Goal: Information Seeking & Learning: Compare options

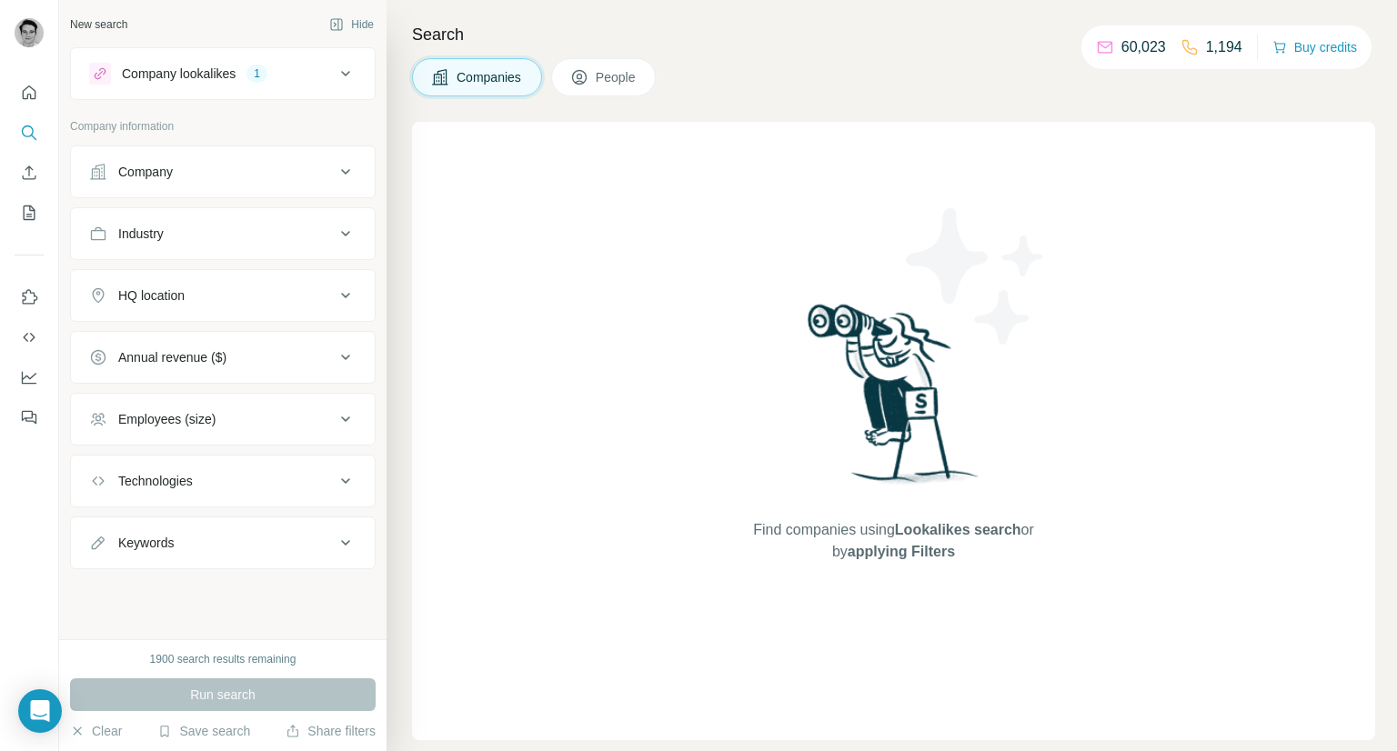
click at [260, 47] on div "Company lookalikes 1" at bounding box center [223, 73] width 306 height 53
click at [252, 72] on div "1" at bounding box center [256, 73] width 21 height 16
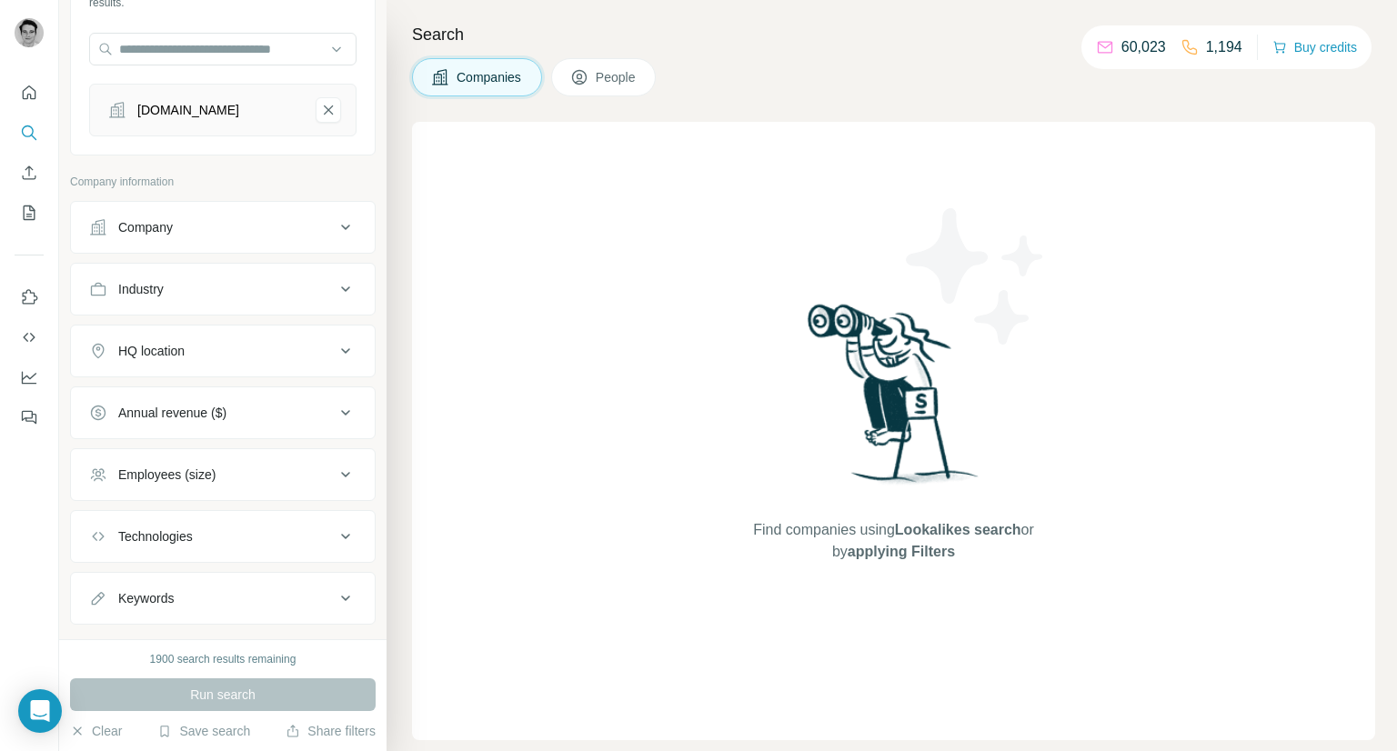
scroll to position [201, 0]
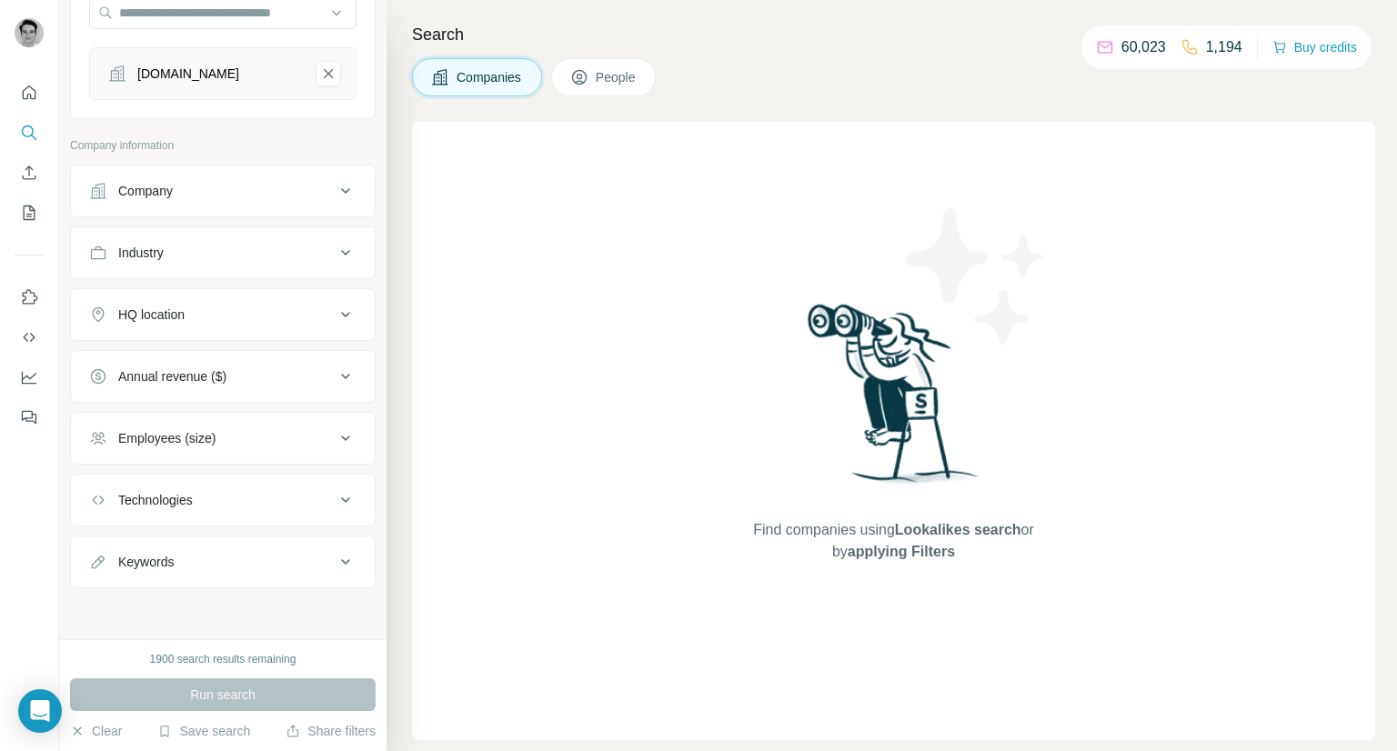
click at [244, 226] on ul "Company Industry HQ location Annual revenue ($) Employees (size) Technologies K…" at bounding box center [223, 377] width 306 height 424
click at [244, 208] on button "Company" at bounding box center [223, 191] width 304 height 44
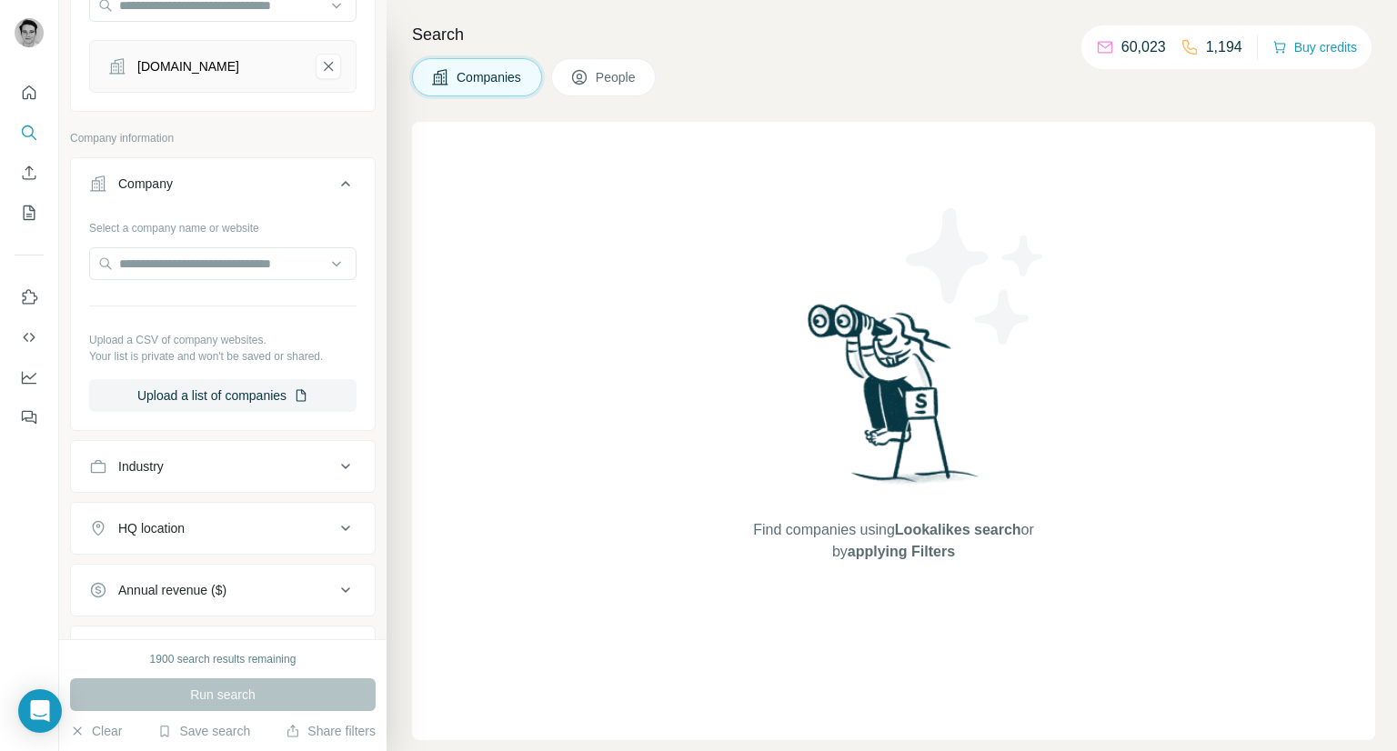
click at [267, 146] on p "Company information" at bounding box center [223, 138] width 306 height 16
click at [269, 179] on button "Company" at bounding box center [223, 187] width 304 height 51
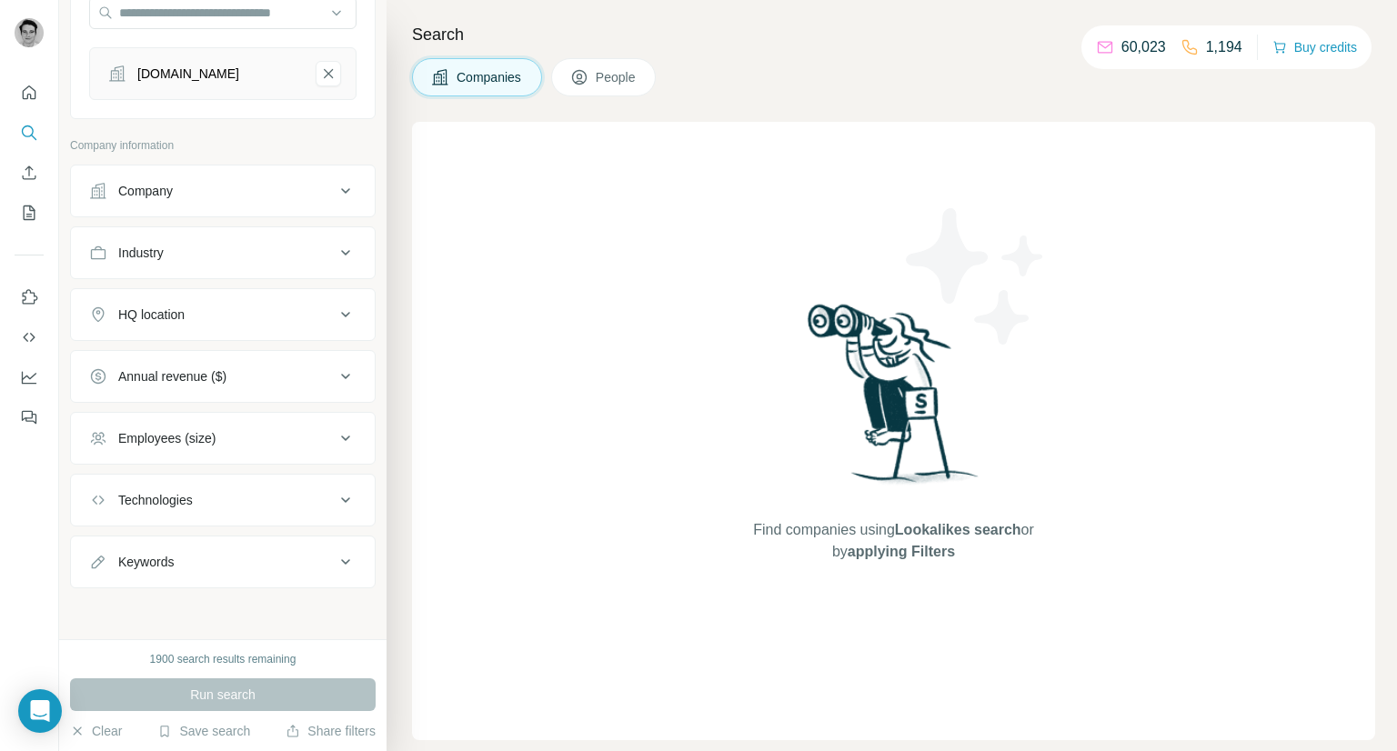
click at [241, 310] on div "HQ location" at bounding box center [212, 315] width 246 height 18
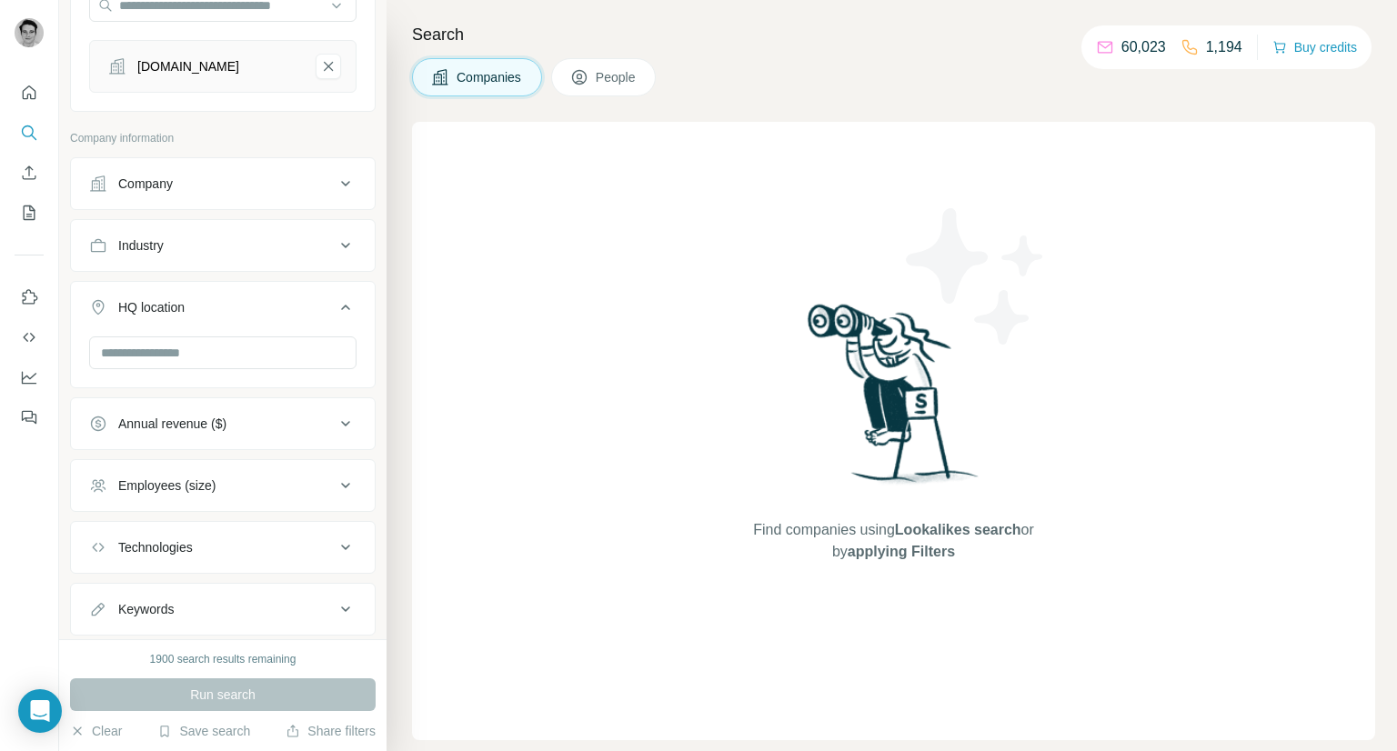
click at [259, 317] on div "HQ location" at bounding box center [212, 307] width 246 height 18
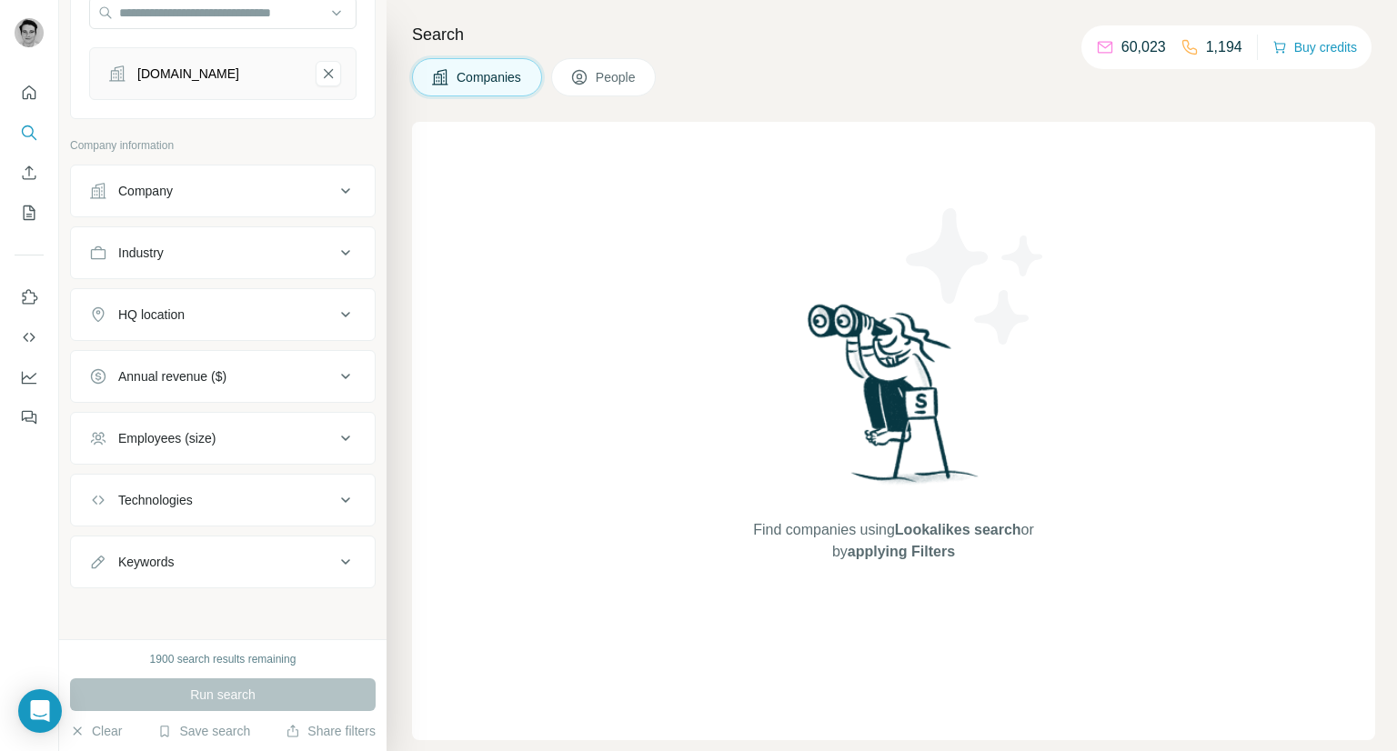
click at [264, 386] on div "Annual revenue ($)" at bounding box center [212, 376] width 246 height 18
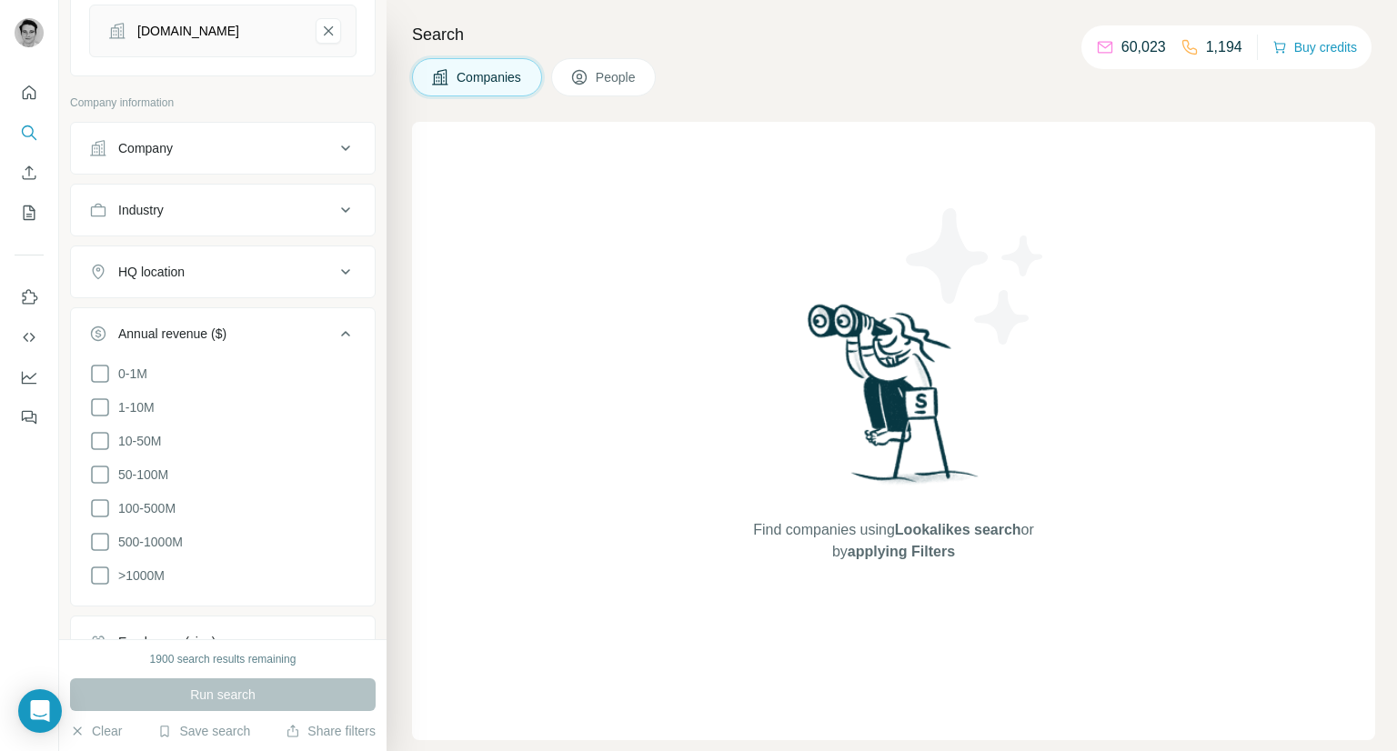
scroll to position [383, 0]
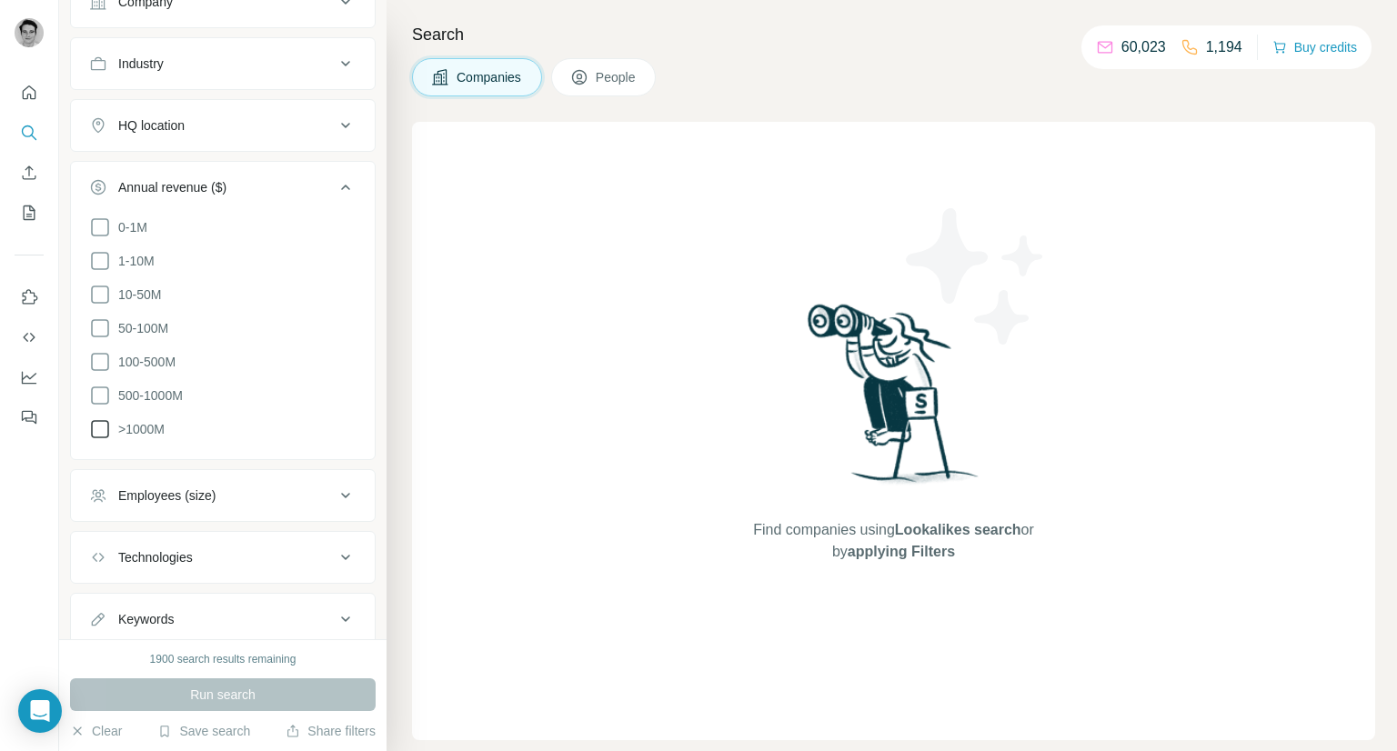
drag, startPoint x: 101, startPoint y: 402, endPoint x: 96, endPoint y: 446, distance: 43.9
click at [101, 407] on icon at bounding box center [100, 396] width 22 height 22
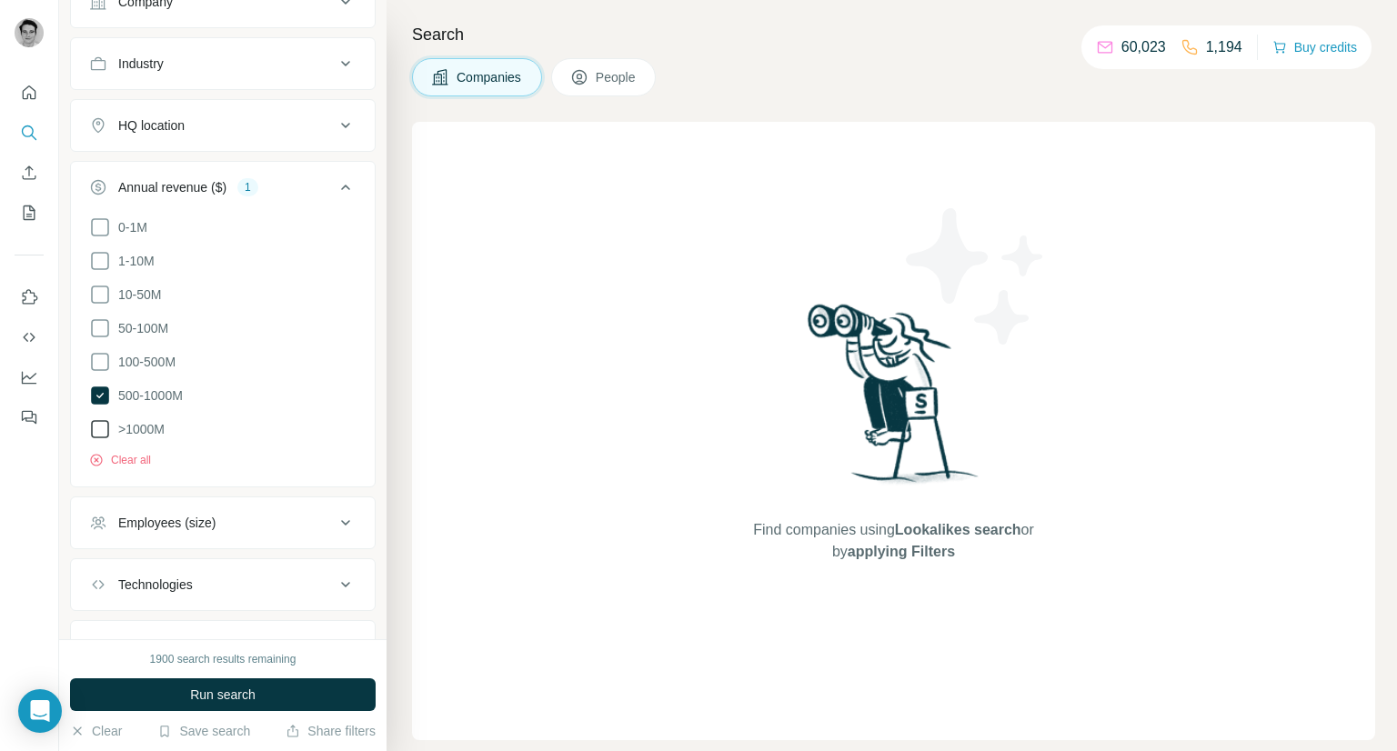
drag, startPoint x: 95, startPoint y: 455, endPoint x: 95, endPoint y: 445, distance: 10.0
click at [95, 448] on div "Clear all" at bounding box center [222, 454] width 267 height 27
click at [96, 435] on icon at bounding box center [100, 429] width 22 height 22
click at [101, 365] on icon at bounding box center [100, 362] width 22 height 22
click at [99, 338] on icon at bounding box center [100, 328] width 22 height 22
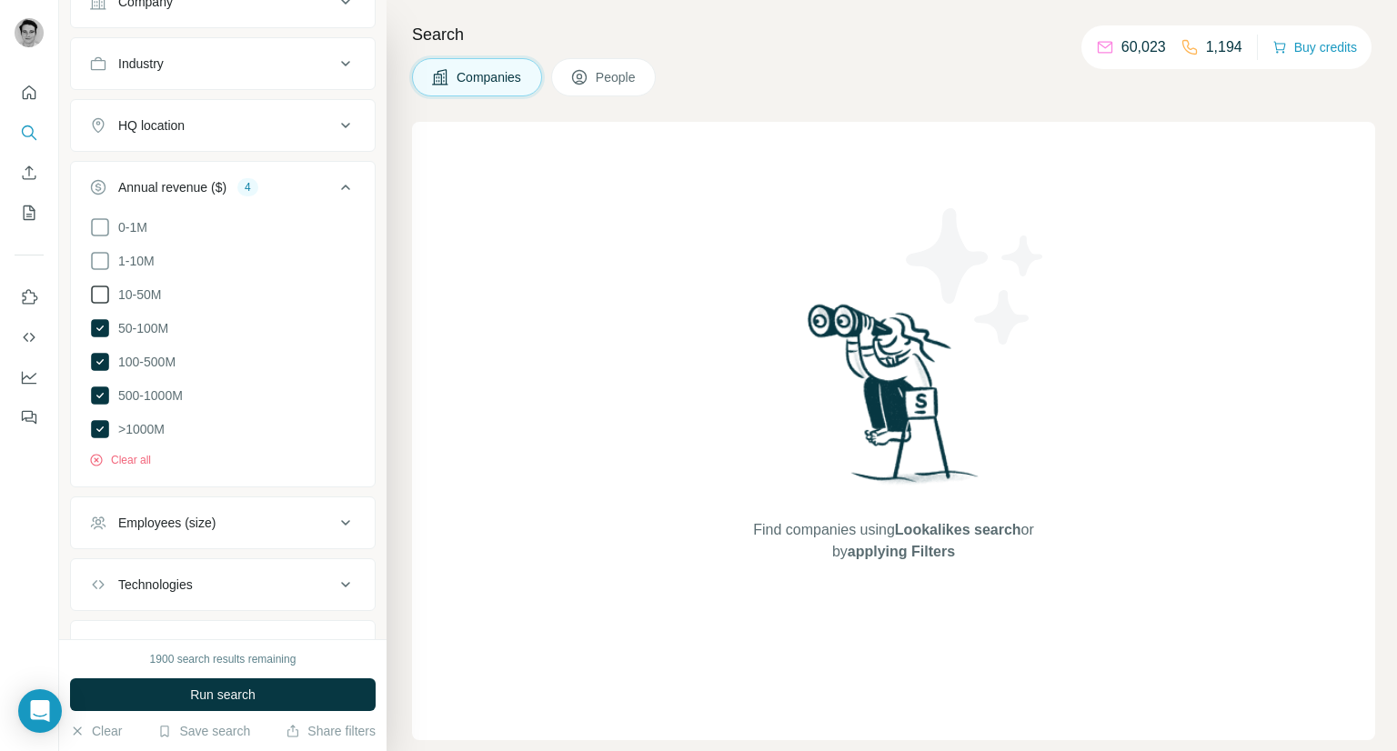
click at [99, 297] on icon at bounding box center [100, 295] width 22 height 22
click at [102, 304] on icon at bounding box center [100, 295] width 18 height 18
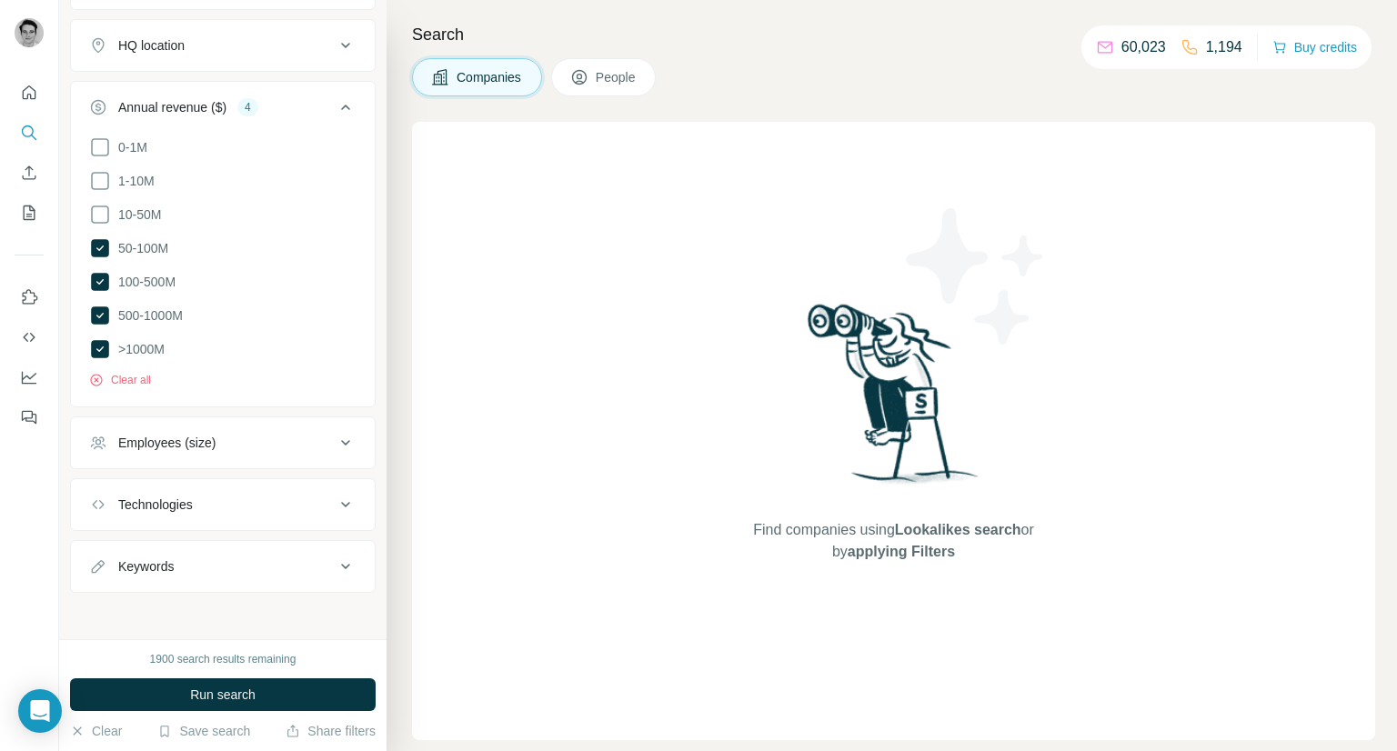
scroll to position [473, 0]
click at [262, 439] on div "Employees (size)" at bounding box center [212, 438] width 246 height 18
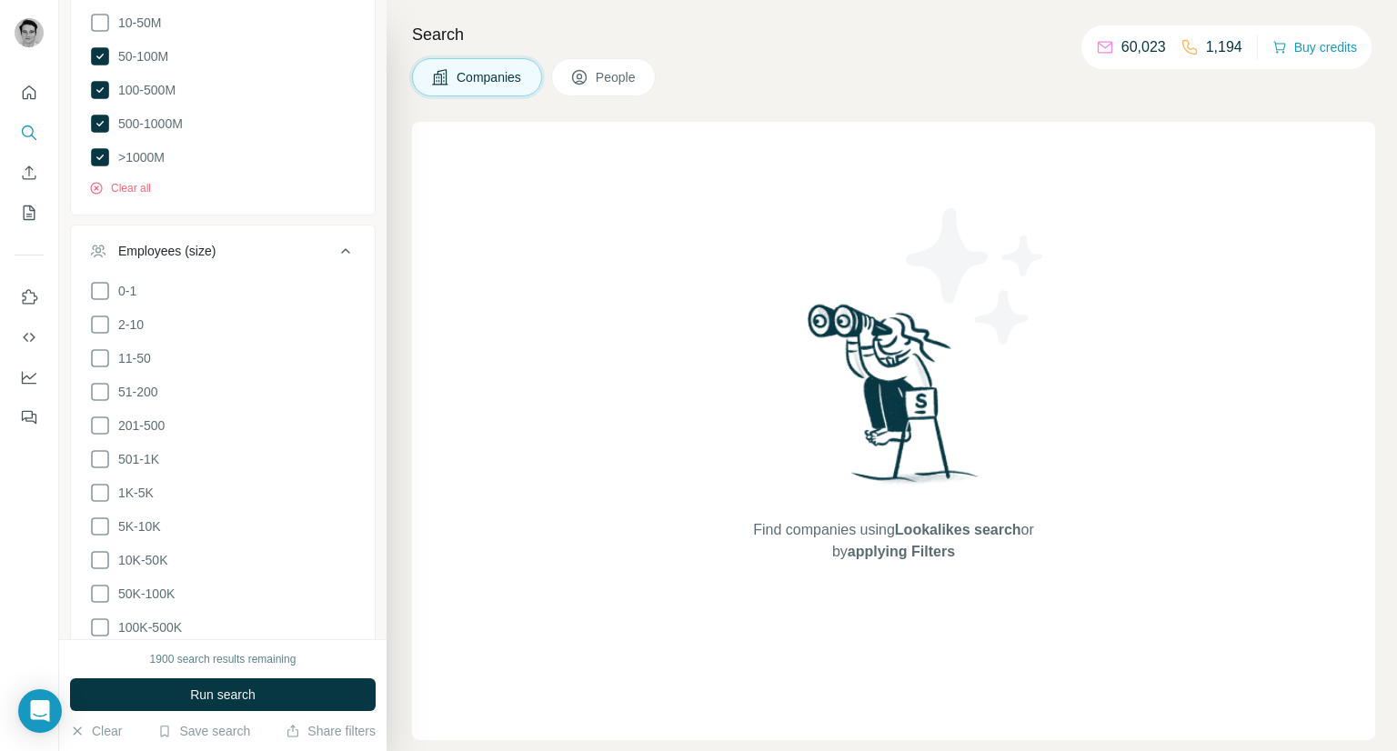
click at [231, 280] on button "Employees (size)" at bounding box center [223, 254] width 304 height 51
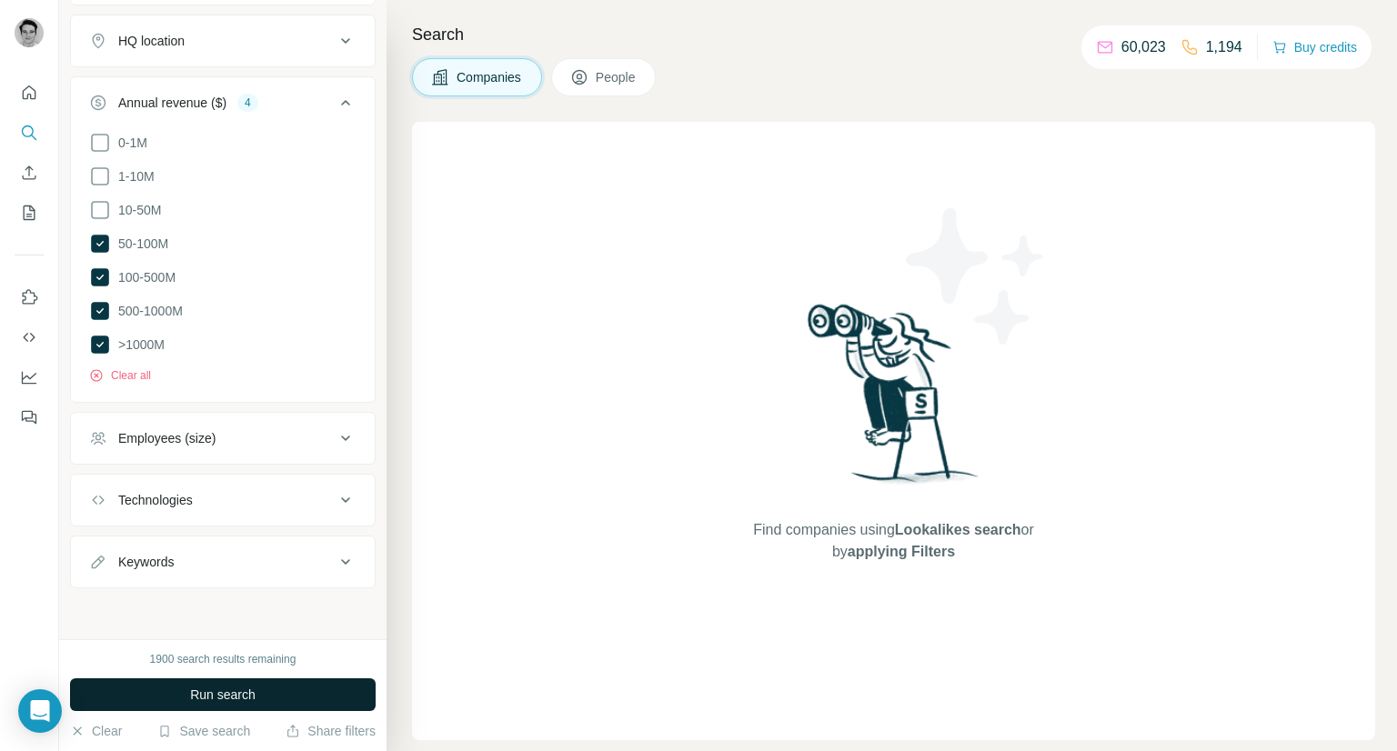
click at [216, 694] on span "Run search" at bounding box center [222, 695] width 65 height 18
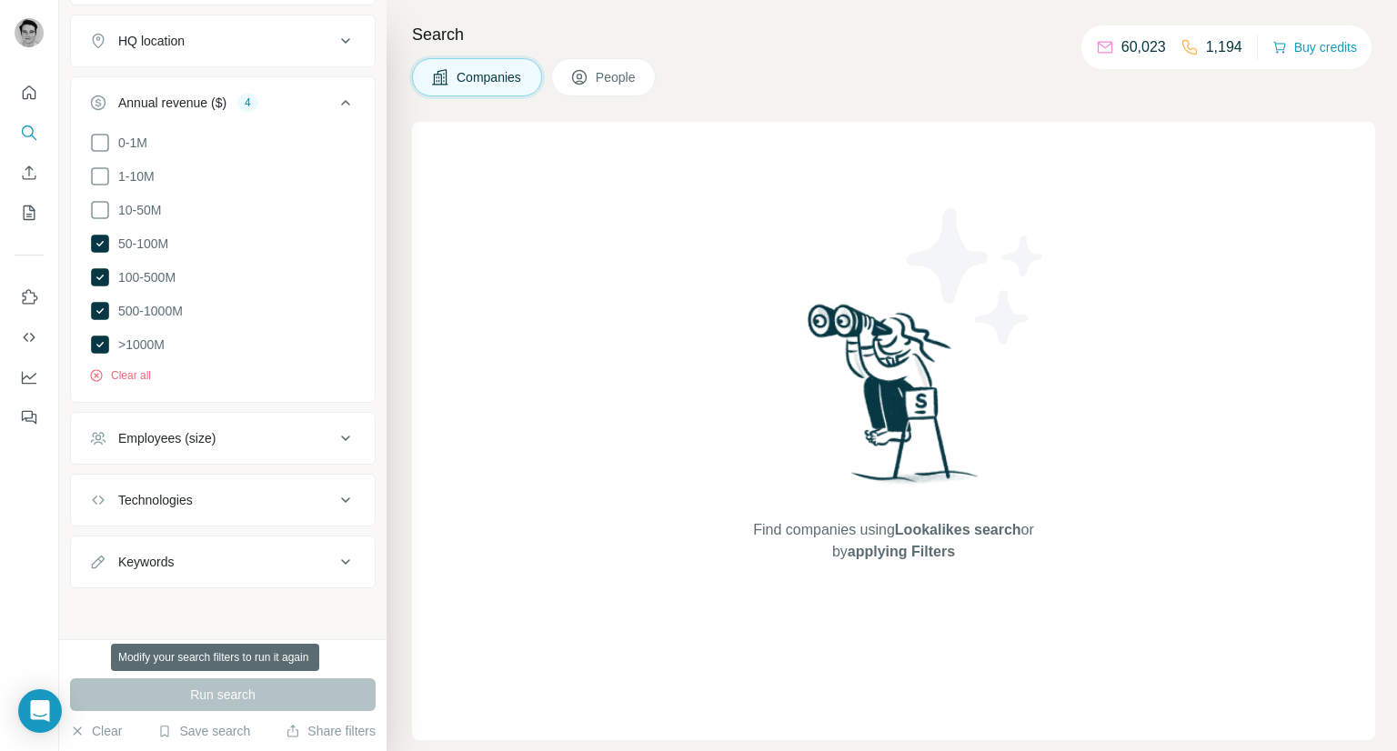
click at [207, 682] on div "Run search" at bounding box center [223, 695] width 306 height 33
click at [208, 690] on div "Run search" at bounding box center [223, 695] width 306 height 33
click at [186, 521] on button "Technologies" at bounding box center [223, 500] width 304 height 44
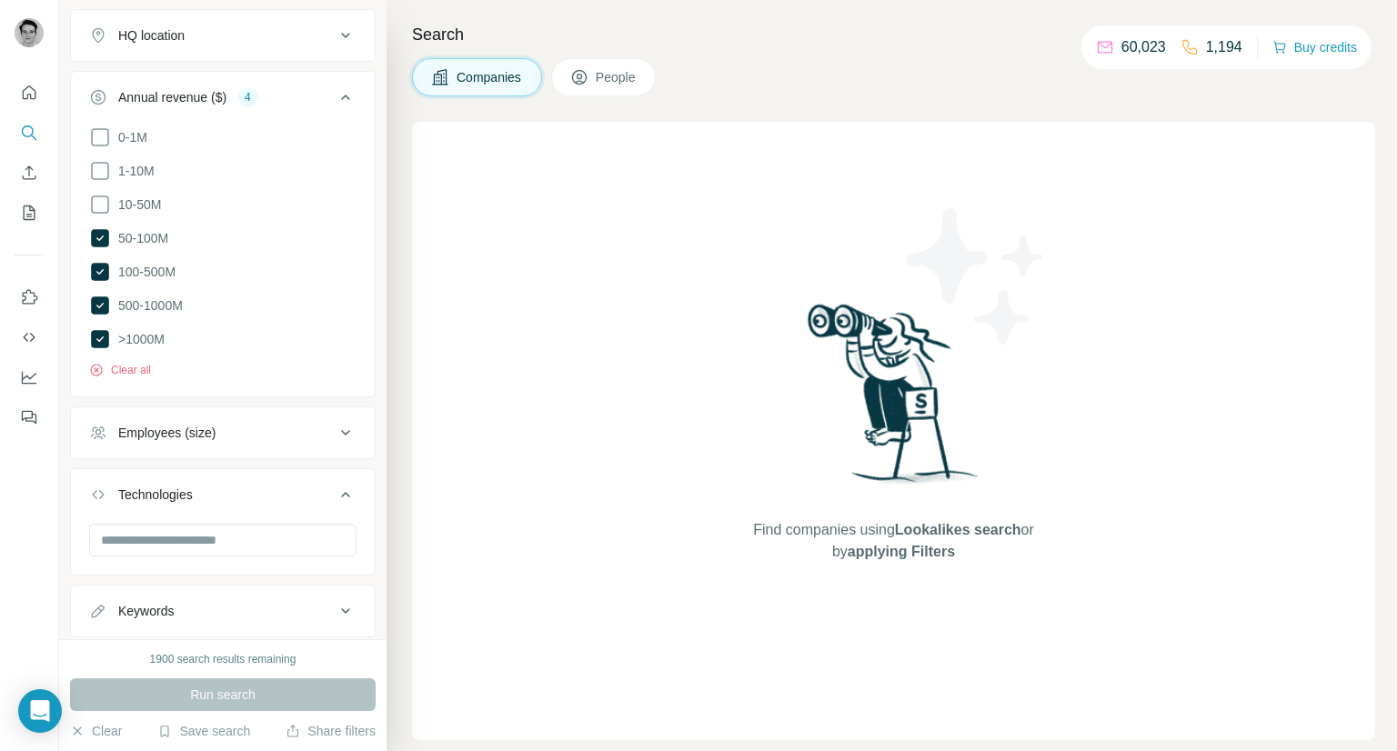
click at [193, 504] on div "Technologies" at bounding box center [155, 495] width 75 height 18
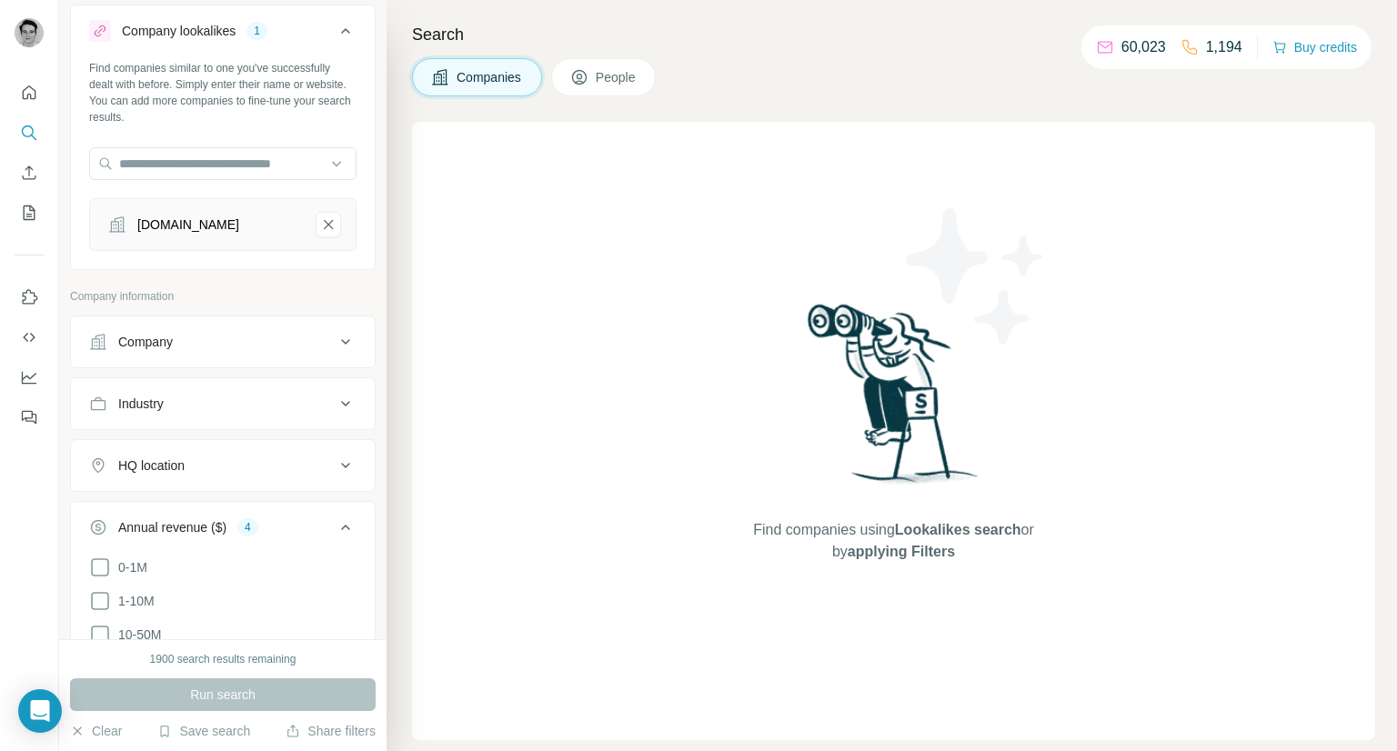
scroll to position [0, 0]
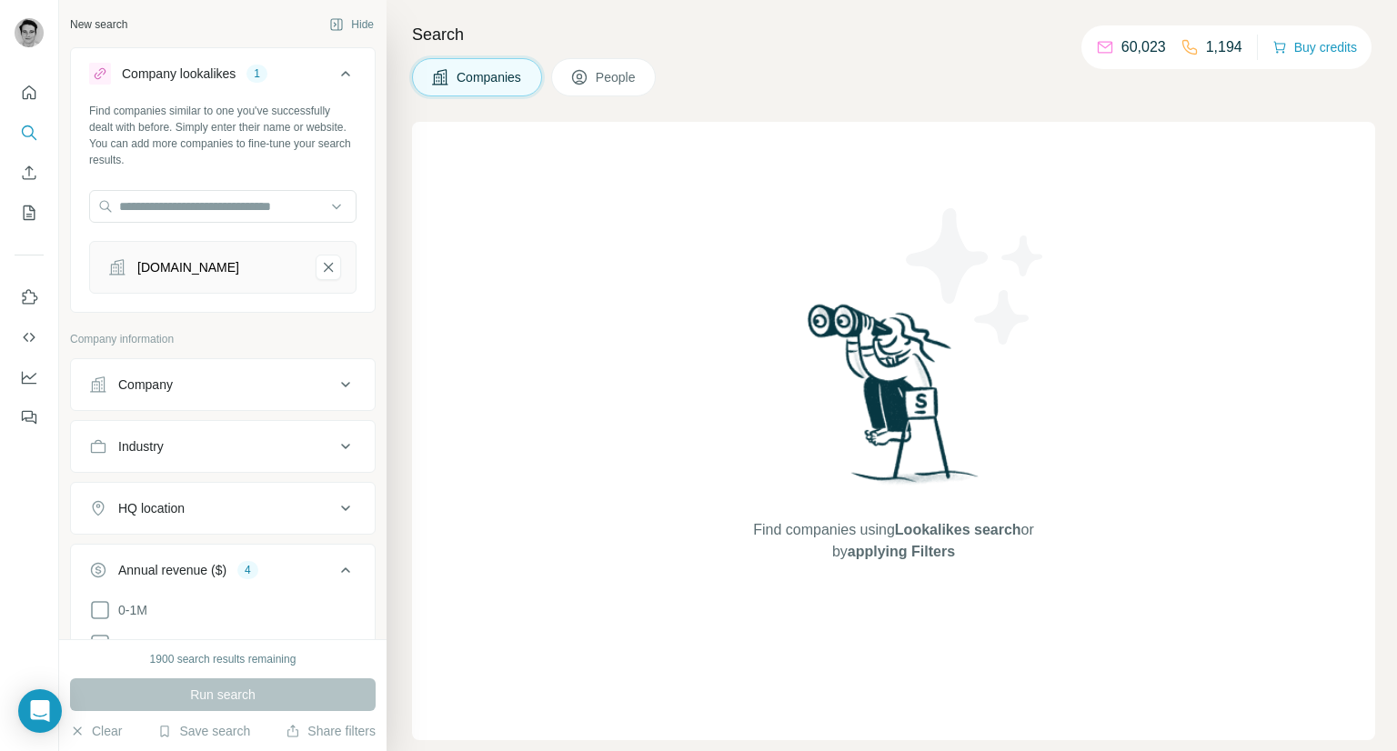
click at [231, 394] on div "Company" at bounding box center [212, 385] width 246 height 18
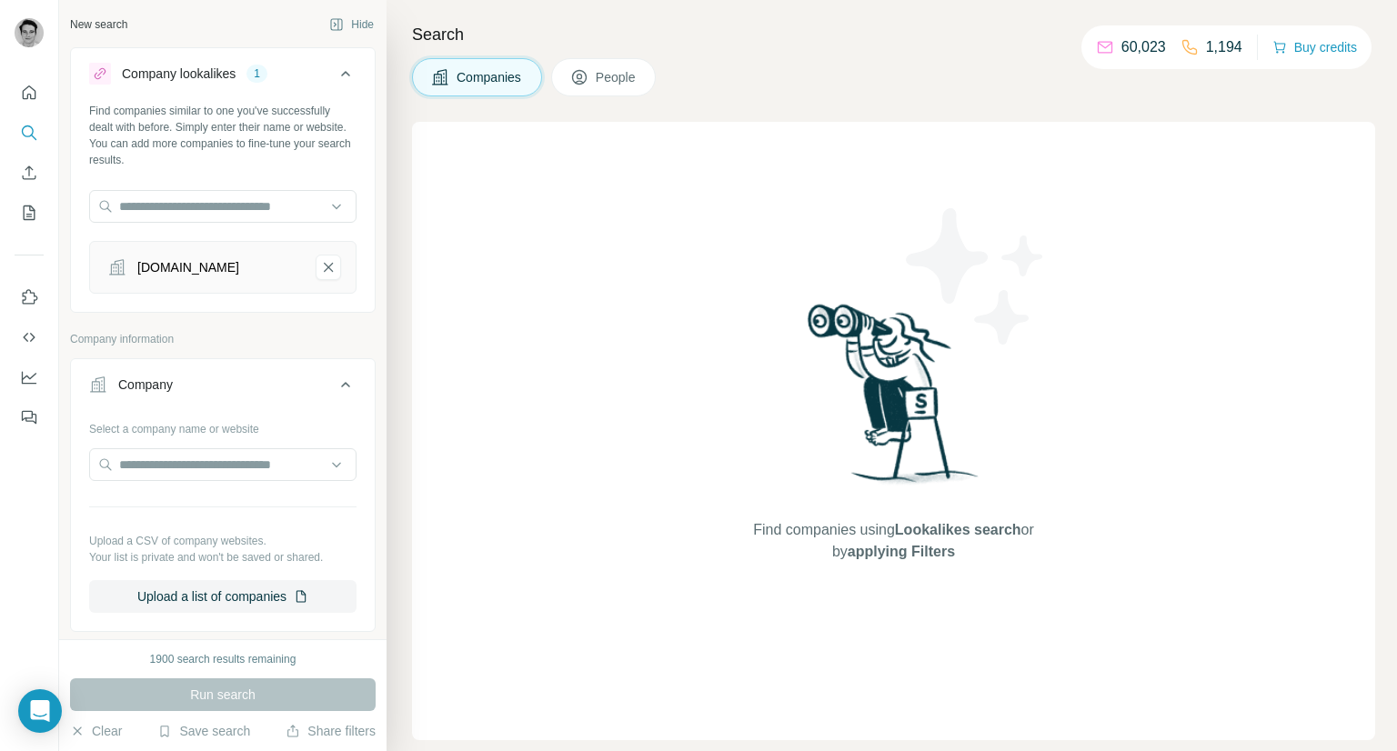
drag, startPoint x: 233, startPoint y: 397, endPoint x: 232, endPoint y: 417, distance: 20.0
click at [234, 394] on div "Company" at bounding box center [212, 385] width 246 height 18
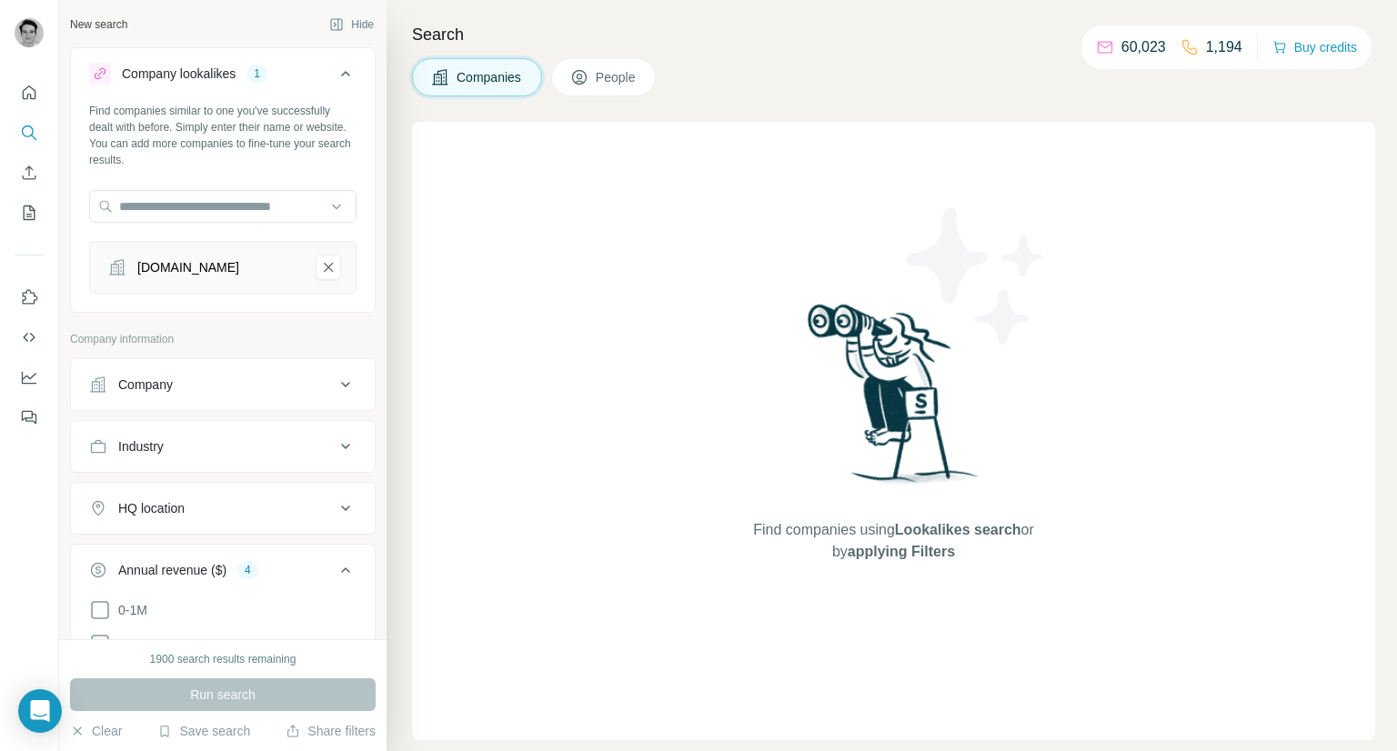
click at [217, 456] on div "Industry" at bounding box center [212, 447] width 246 height 18
click at [235, 456] on div "Industry" at bounding box center [212, 447] width 246 height 18
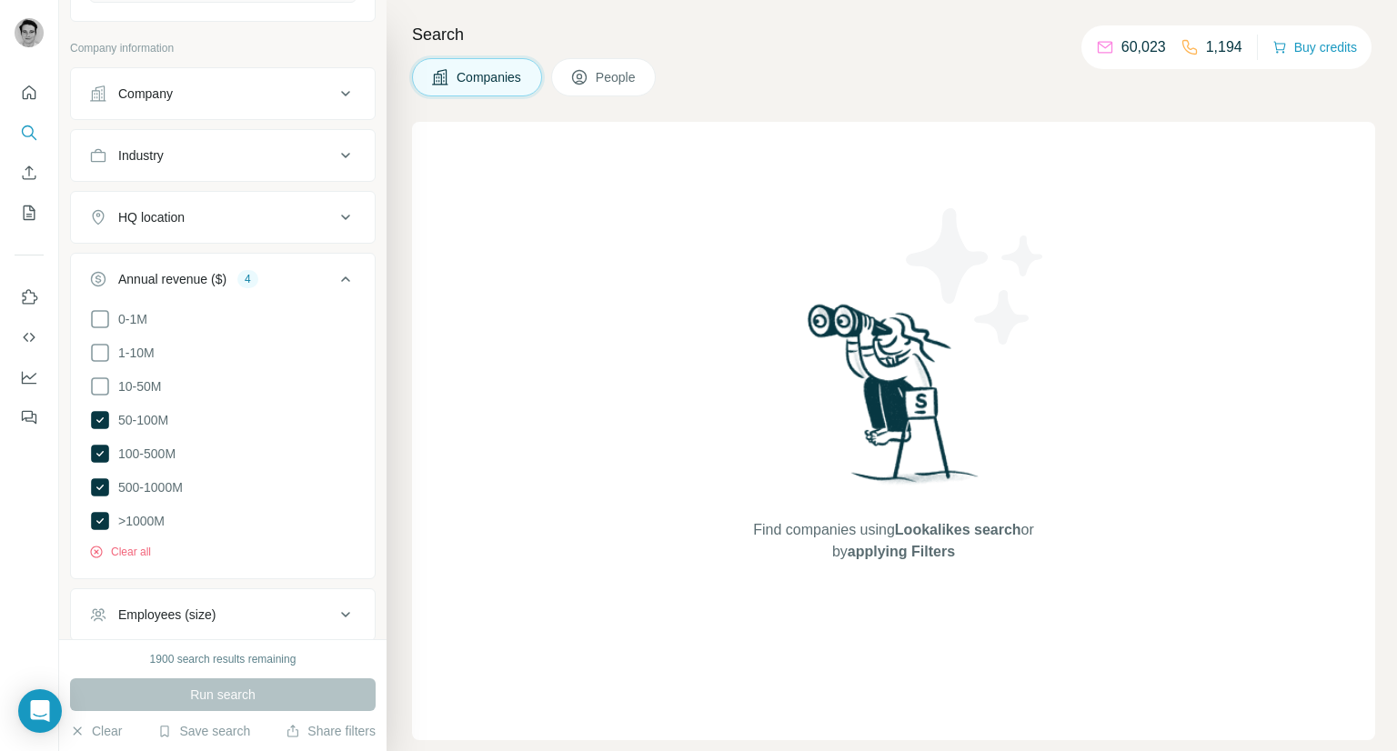
scroll to position [473, 0]
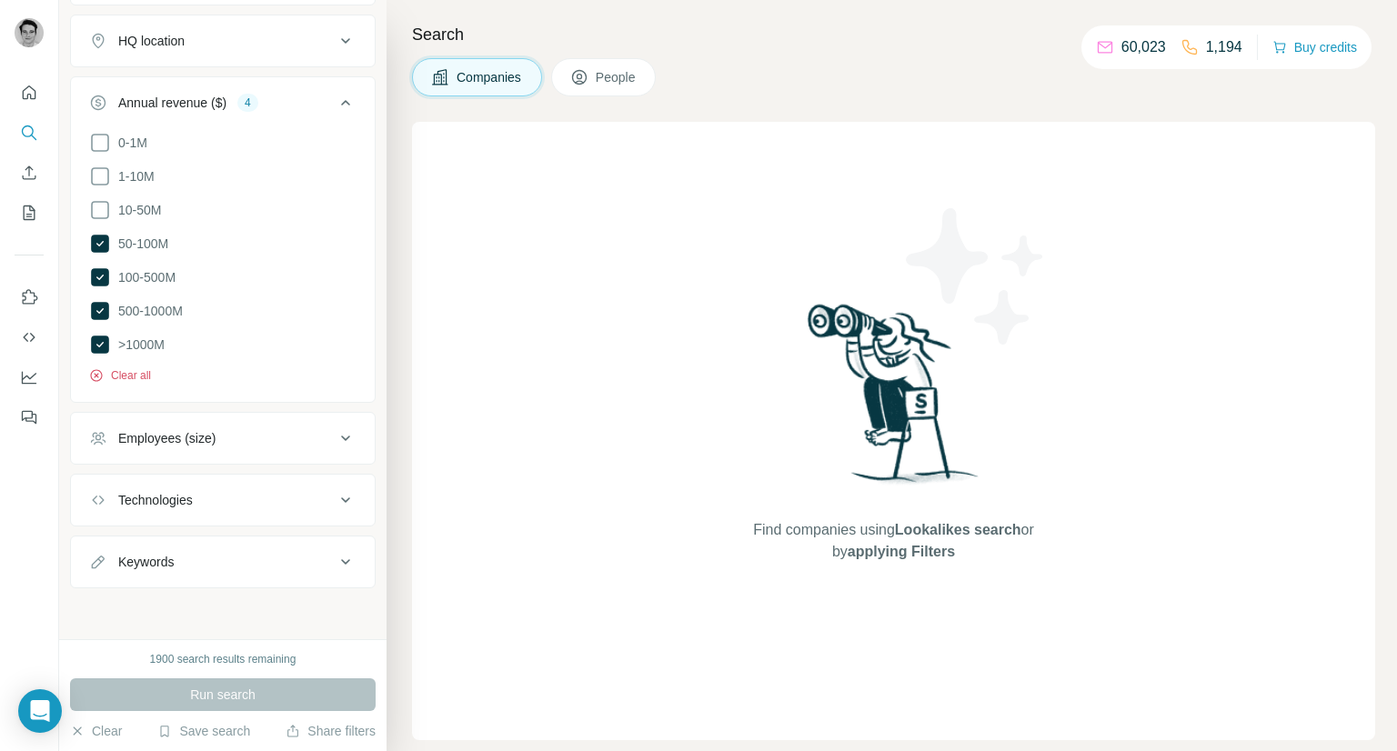
click at [138, 370] on button "Clear all" at bounding box center [120, 375] width 62 height 16
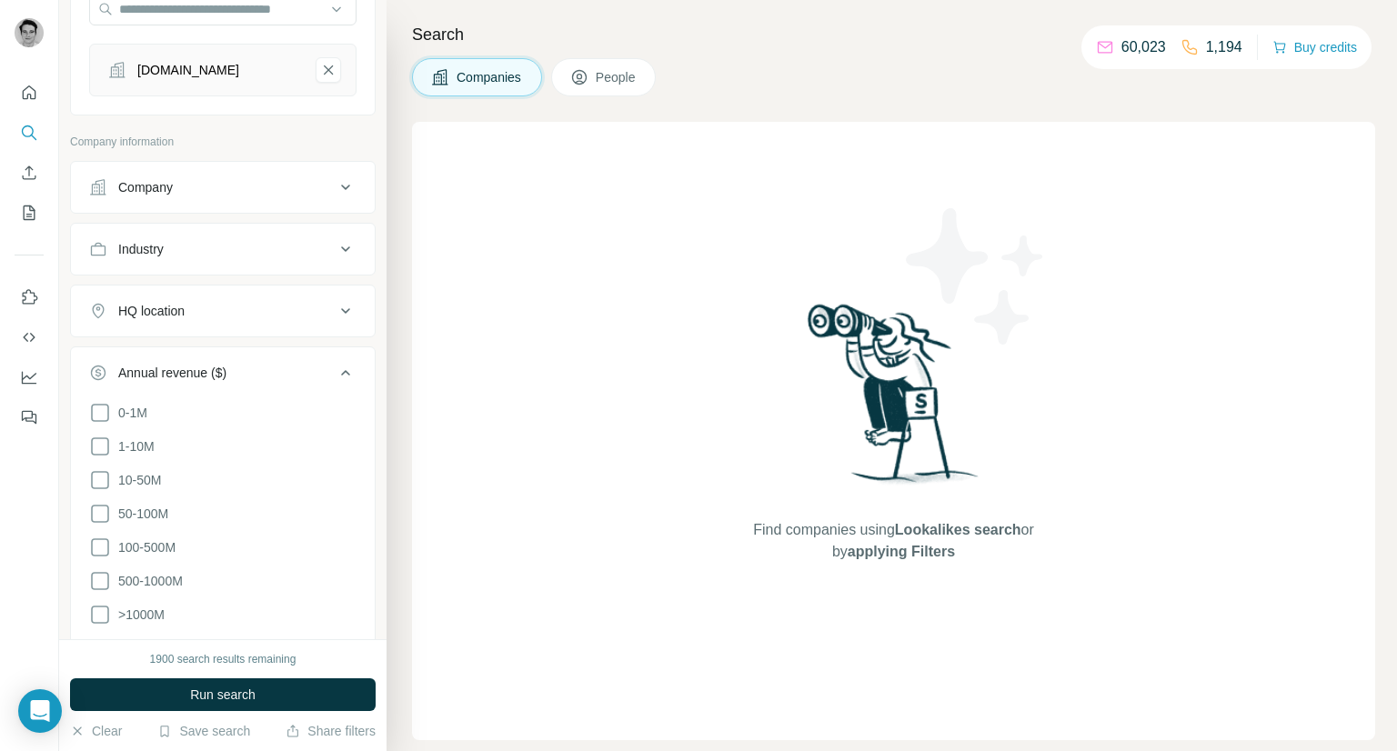
scroll to position [174, 0]
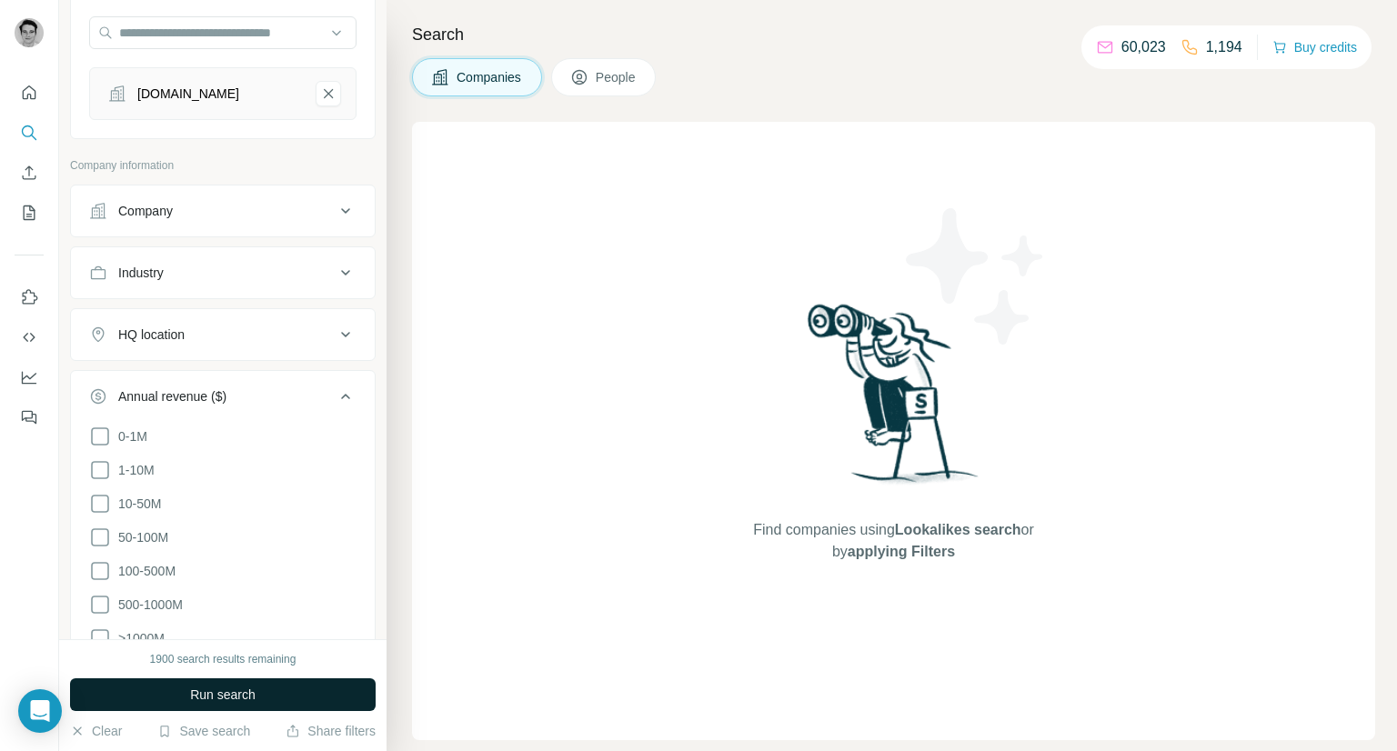
click at [221, 699] on span "Run search" at bounding box center [222, 695] width 65 height 18
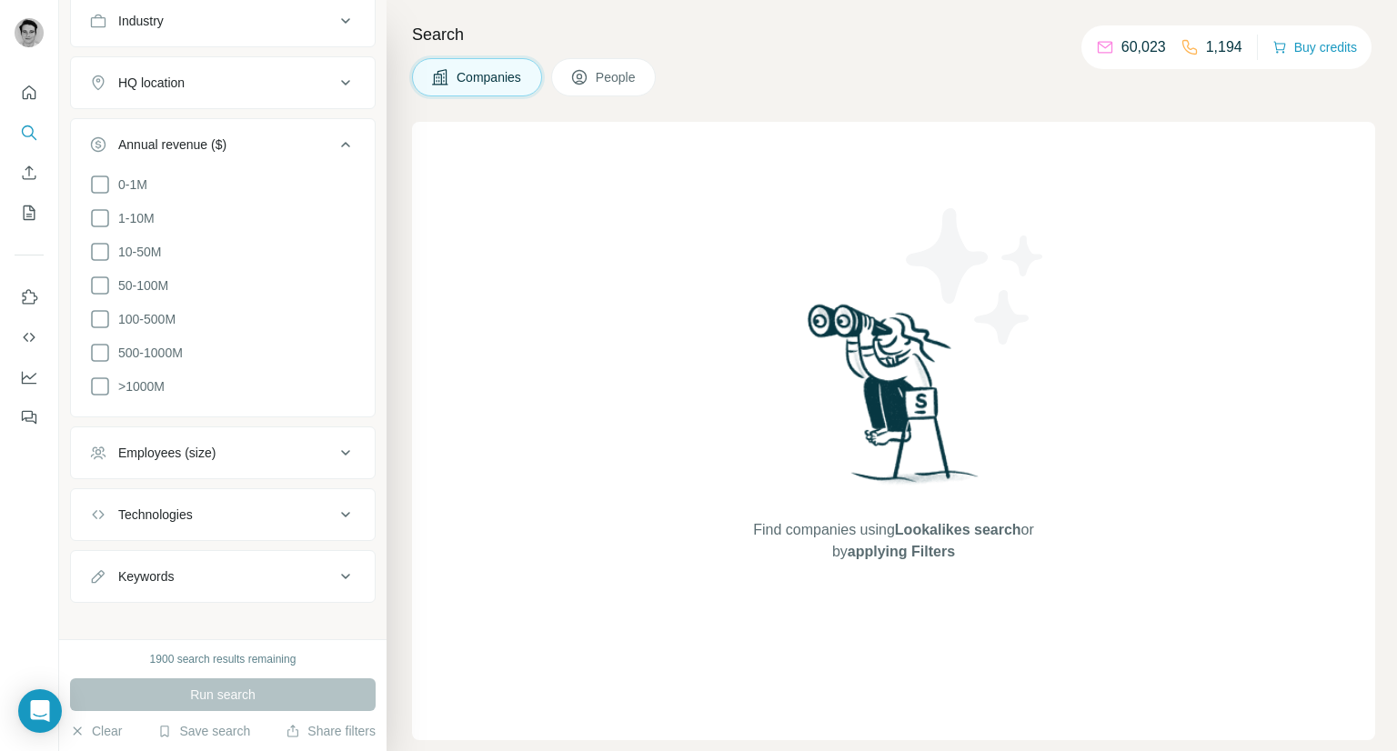
scroll to position [447, 0]
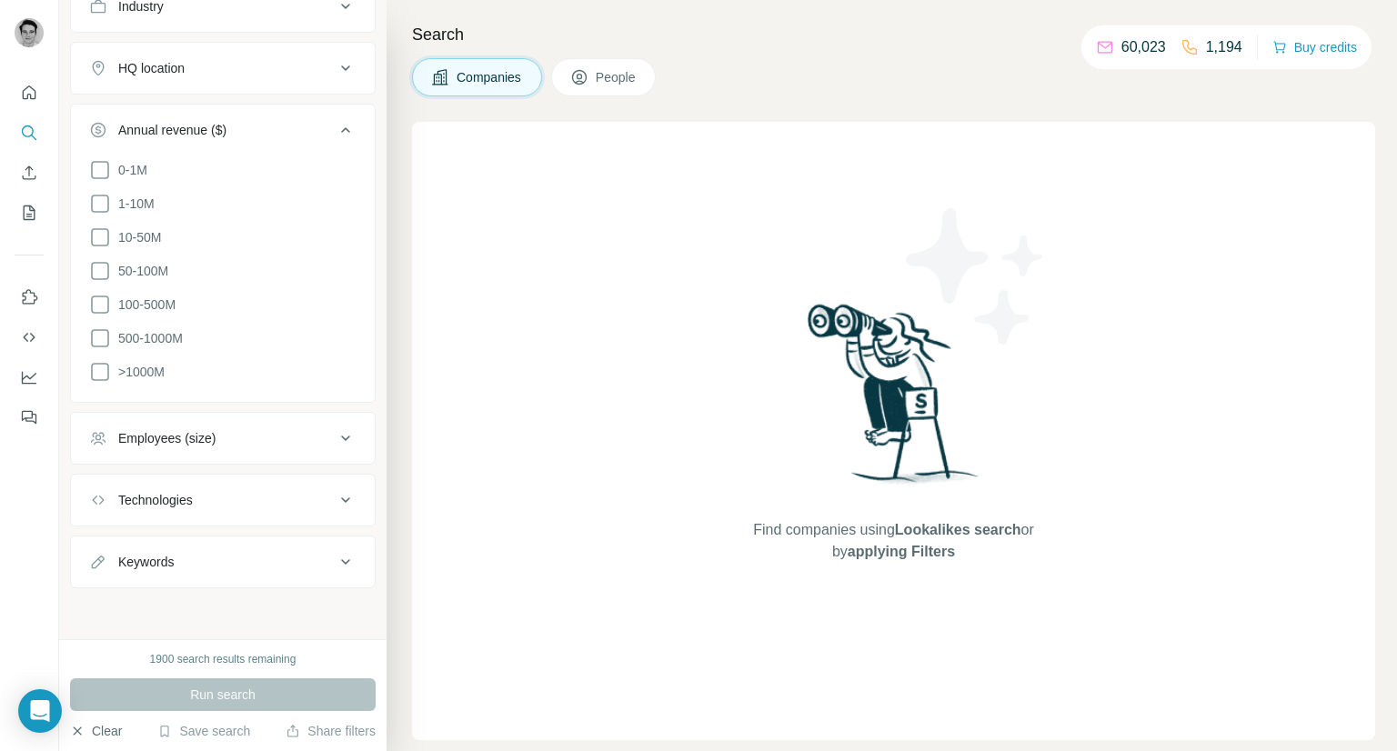
click at [113, 733] on button "Clear" at bounding box center [96, 731] width 52 height 18
click at [83, 737] on icon "button" at bounding box center [77, 731] width 15 height 15
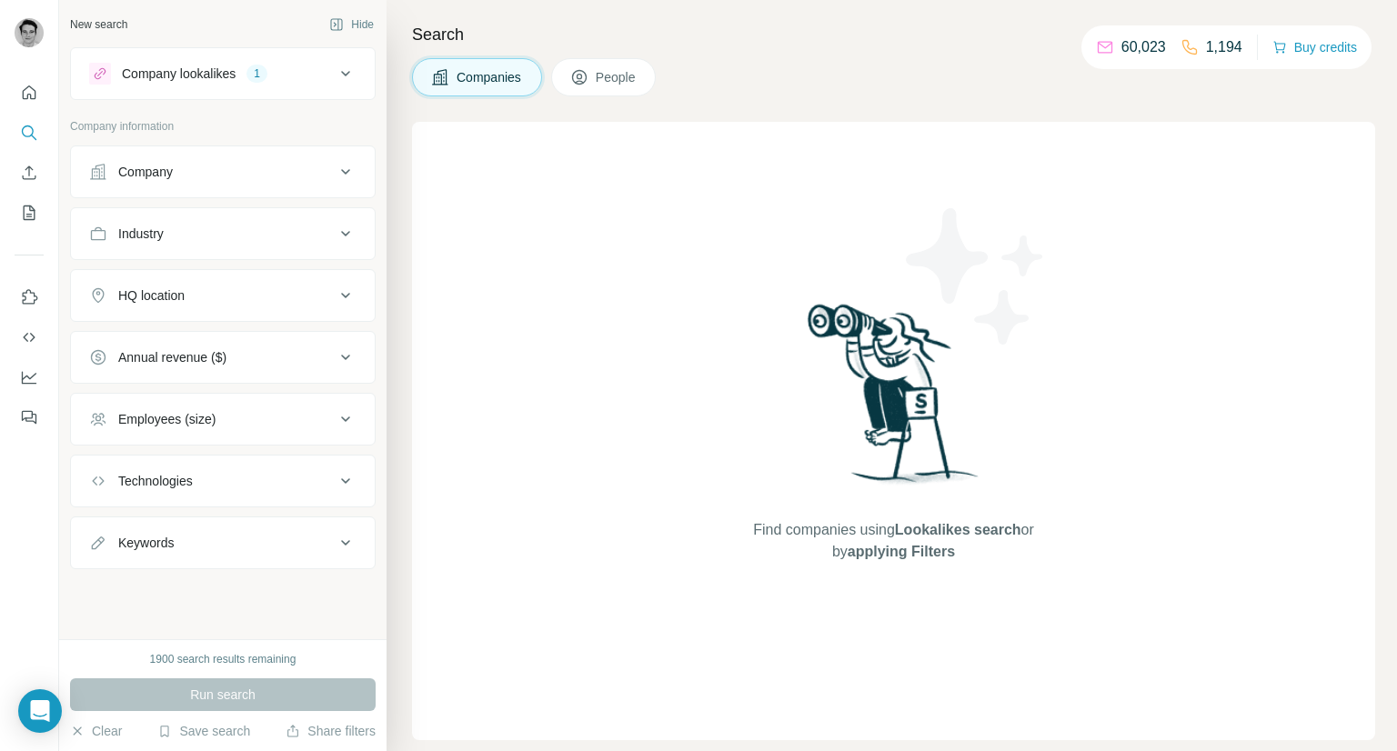
click at [229, 83] on div "Company lookalikes 1" at bounding box center [212, 74] width 246 height 22
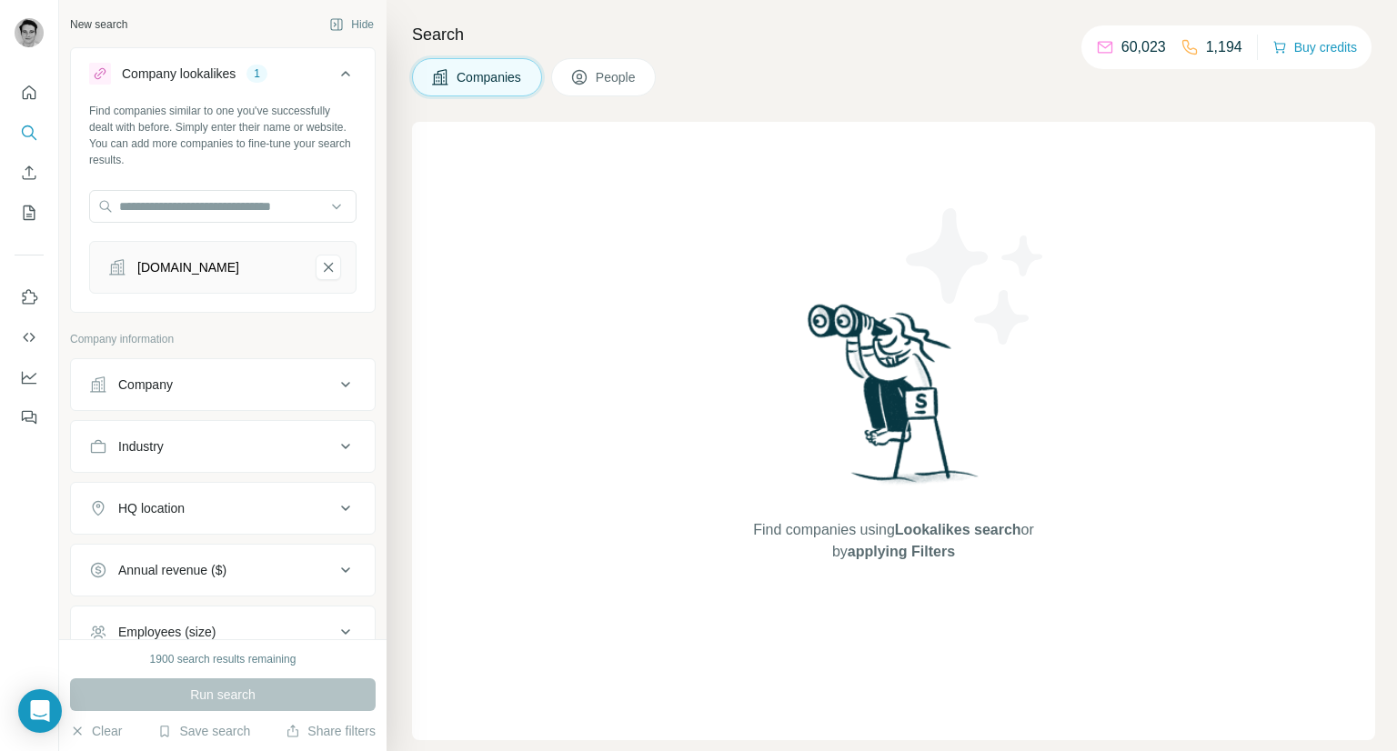
click at [205, 699] on div "Run search" at bounding box center [223, 695] width 306 height 33
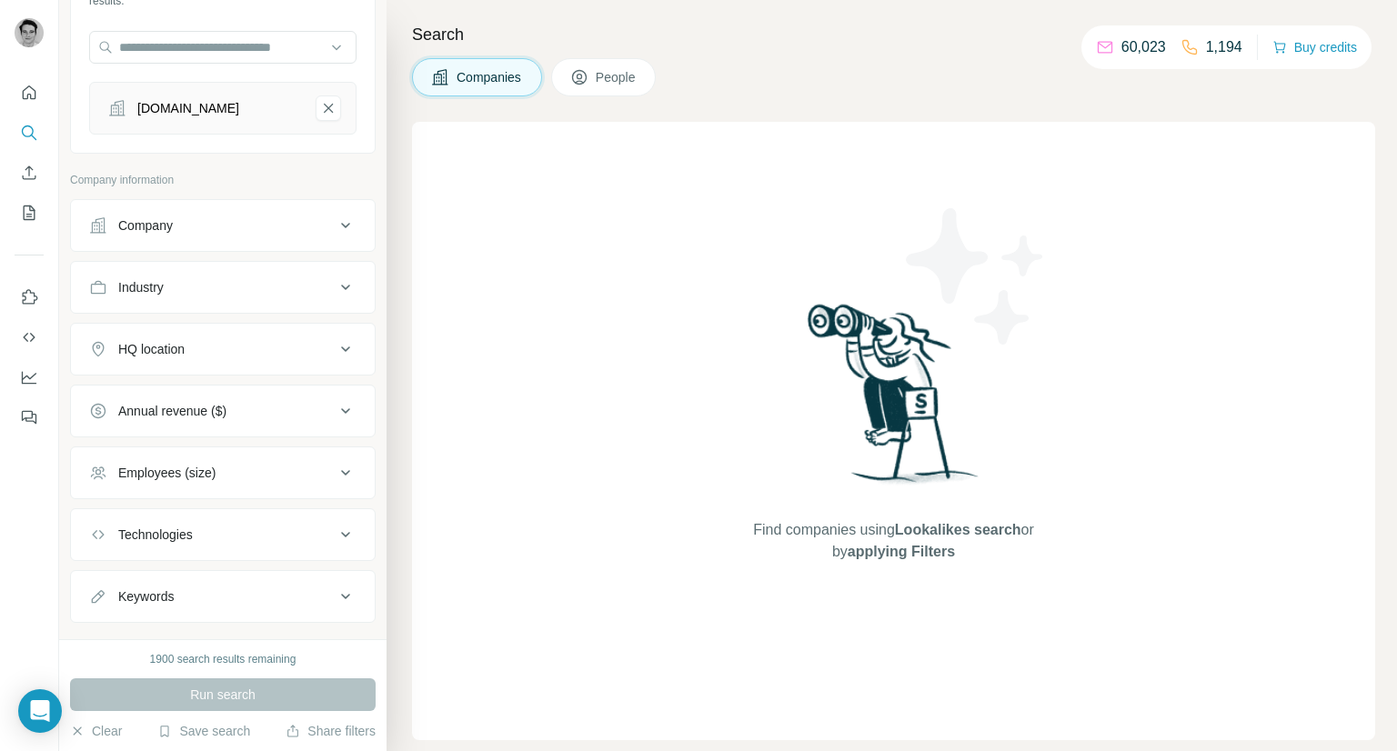
scroll to position [201, 0]
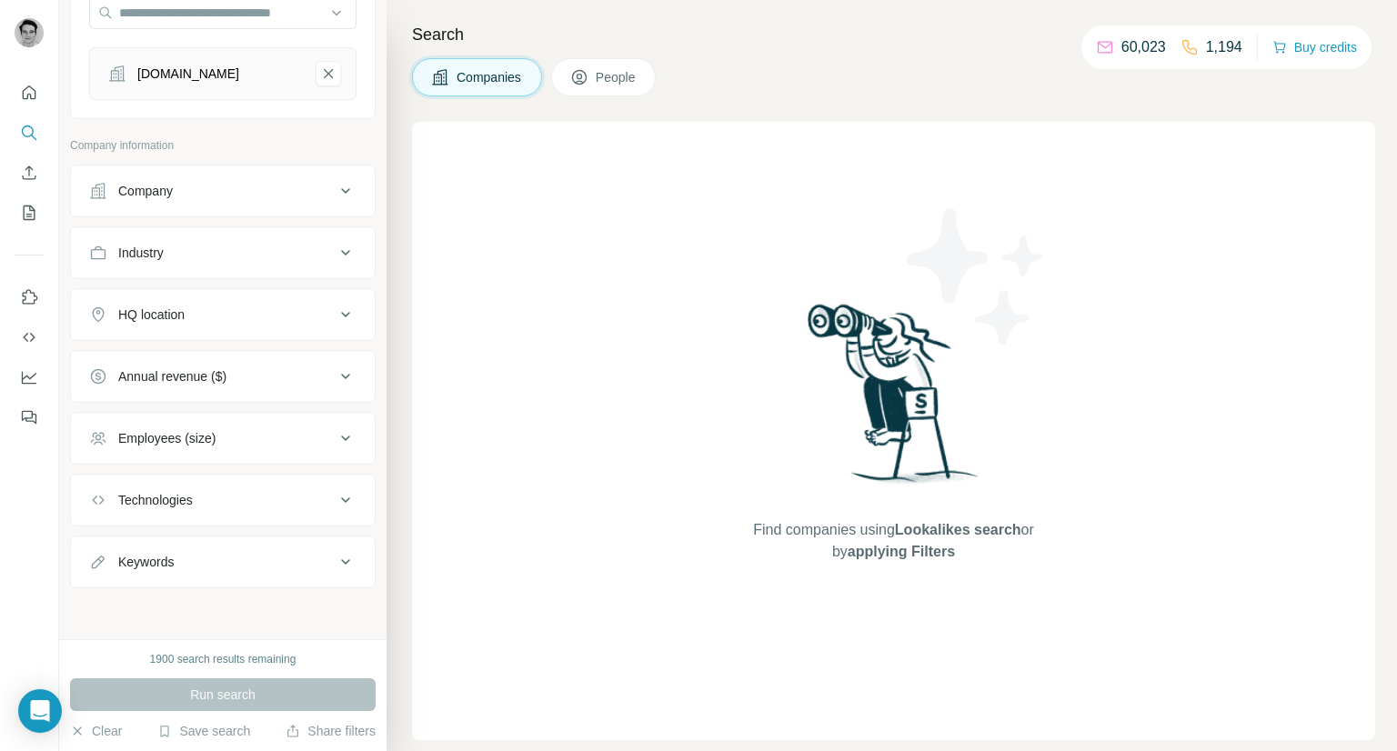
click at [232, 200] on div "Company" at bounding box center [212, 191] width 246 height 18
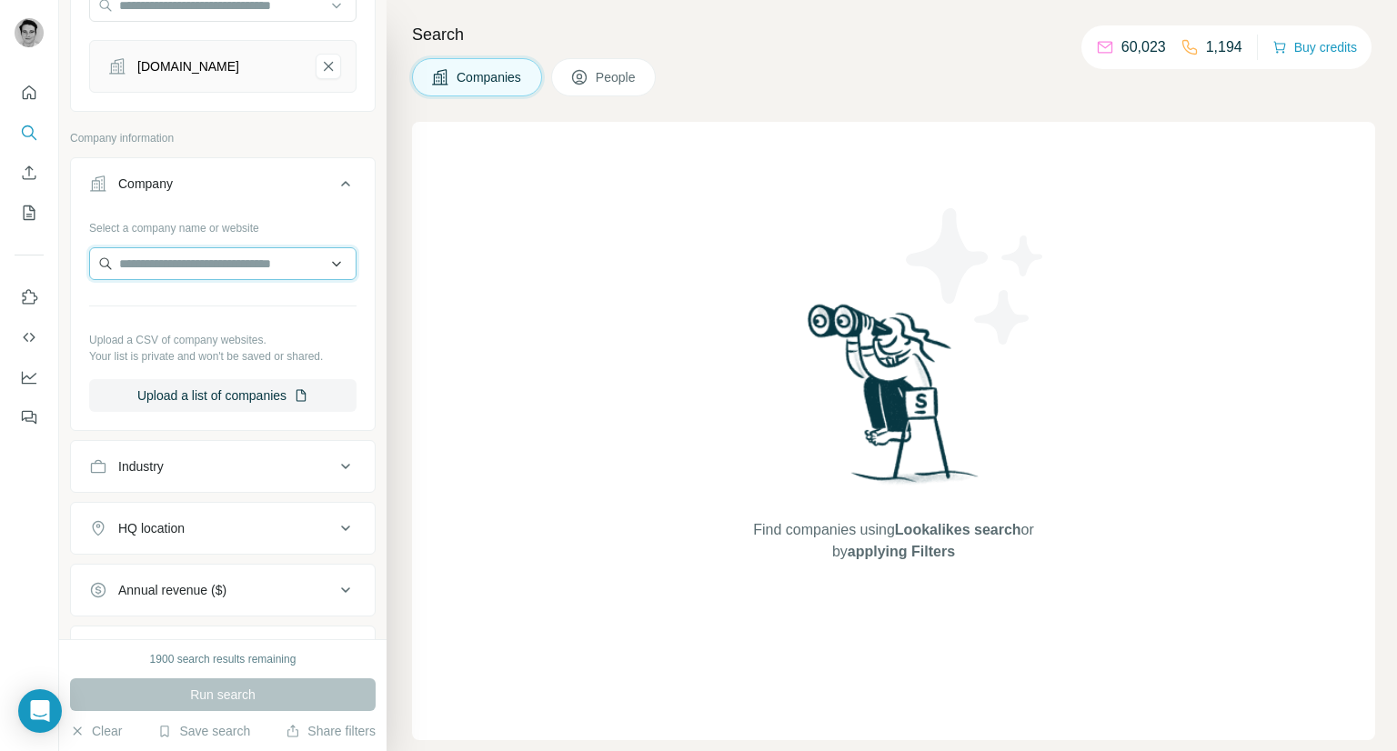
click at [238, 280] on input "text" at bounding box center [222, 263] width 267 height 33
click at [210, 488] on button "Industry" at bounding box center [223, 467] width 304 height 44
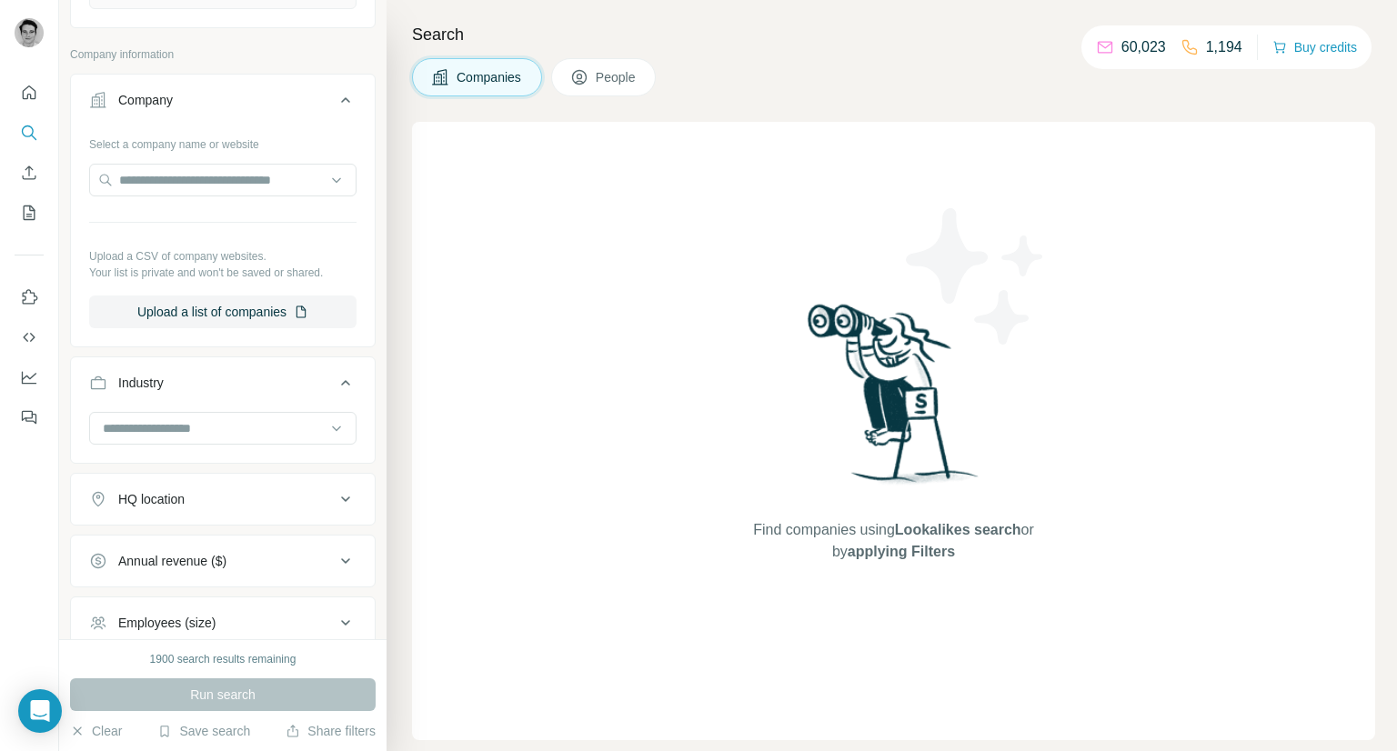
scroll to position [292, 0]
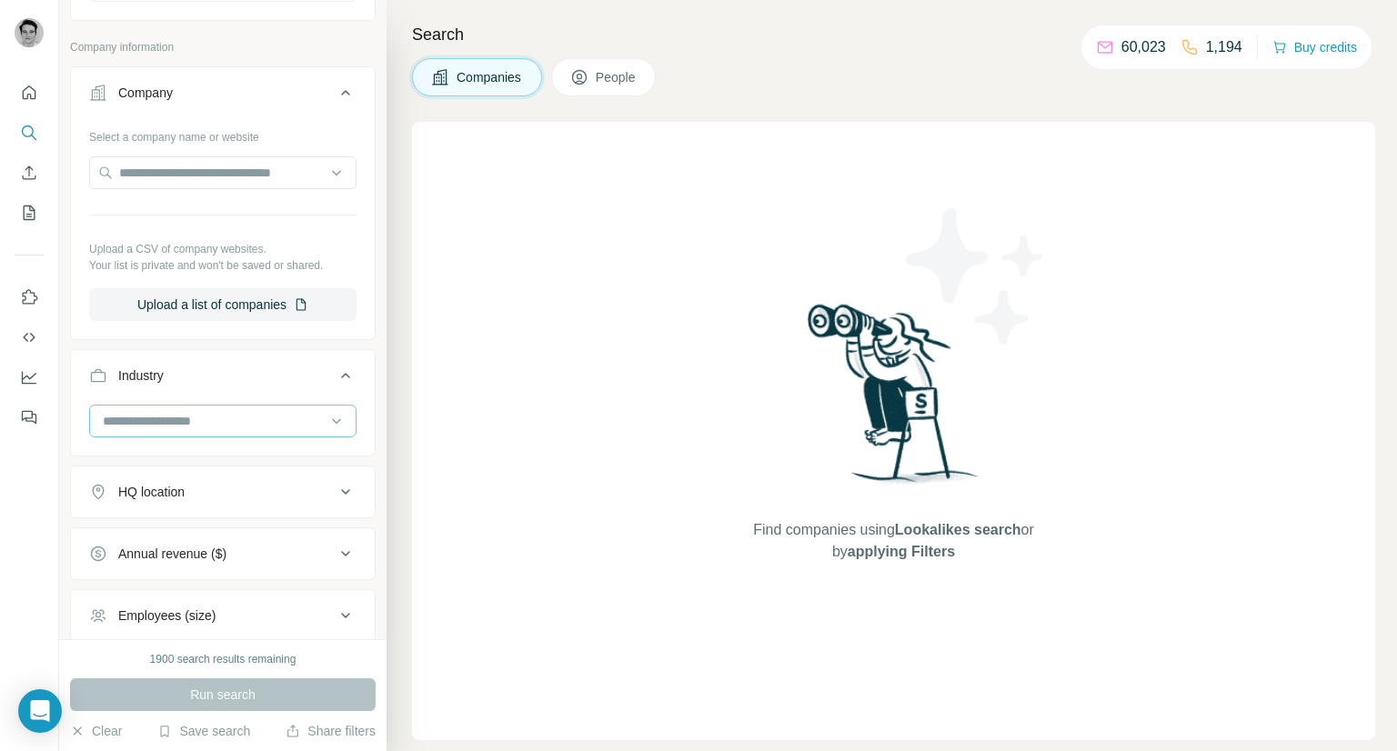
click at [236, 426] on input at bounding box center [213, 421] width 225 height 20
click at [235, 385] on div "Industry" at bounding box center [212, 376] width 246 height 18
click at [236, 385] on div "Industry" at bounding box center [212, 376] width 246 height 18
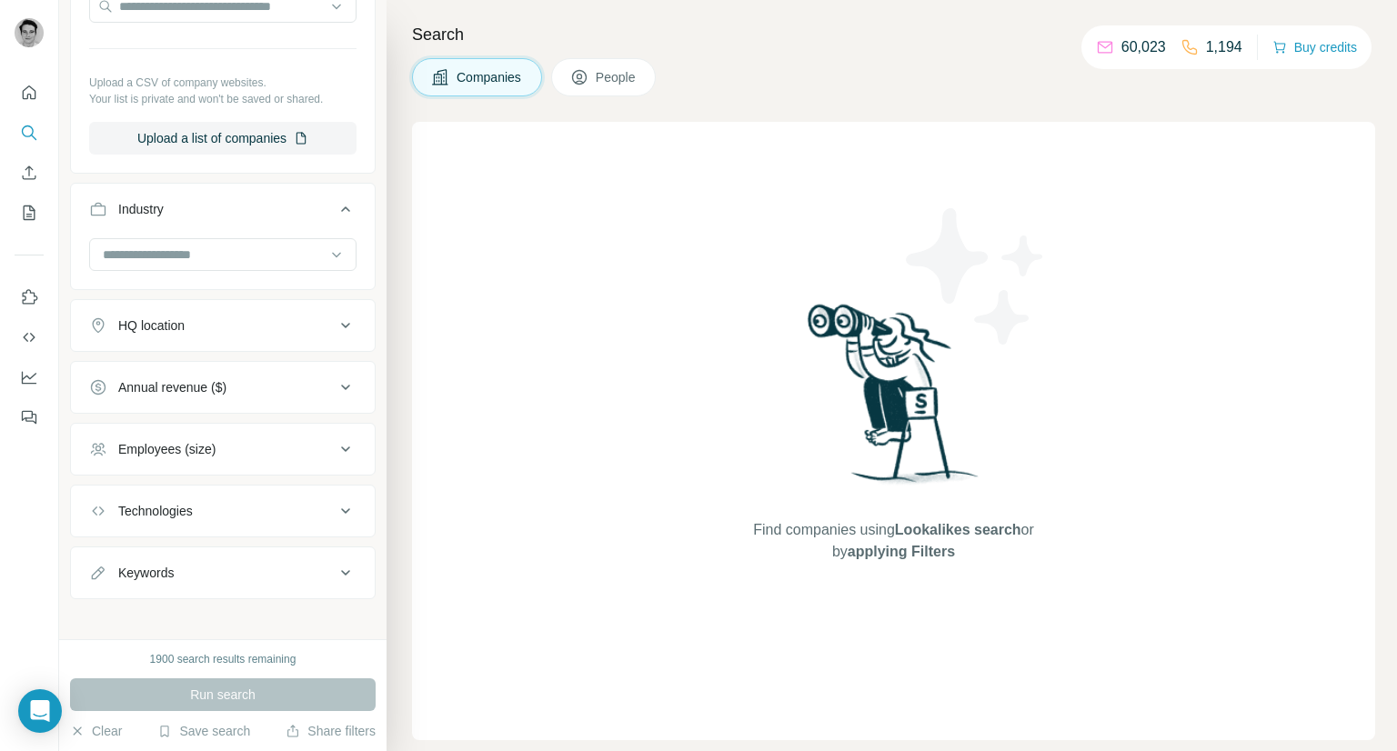
scroll to position [477, 0]
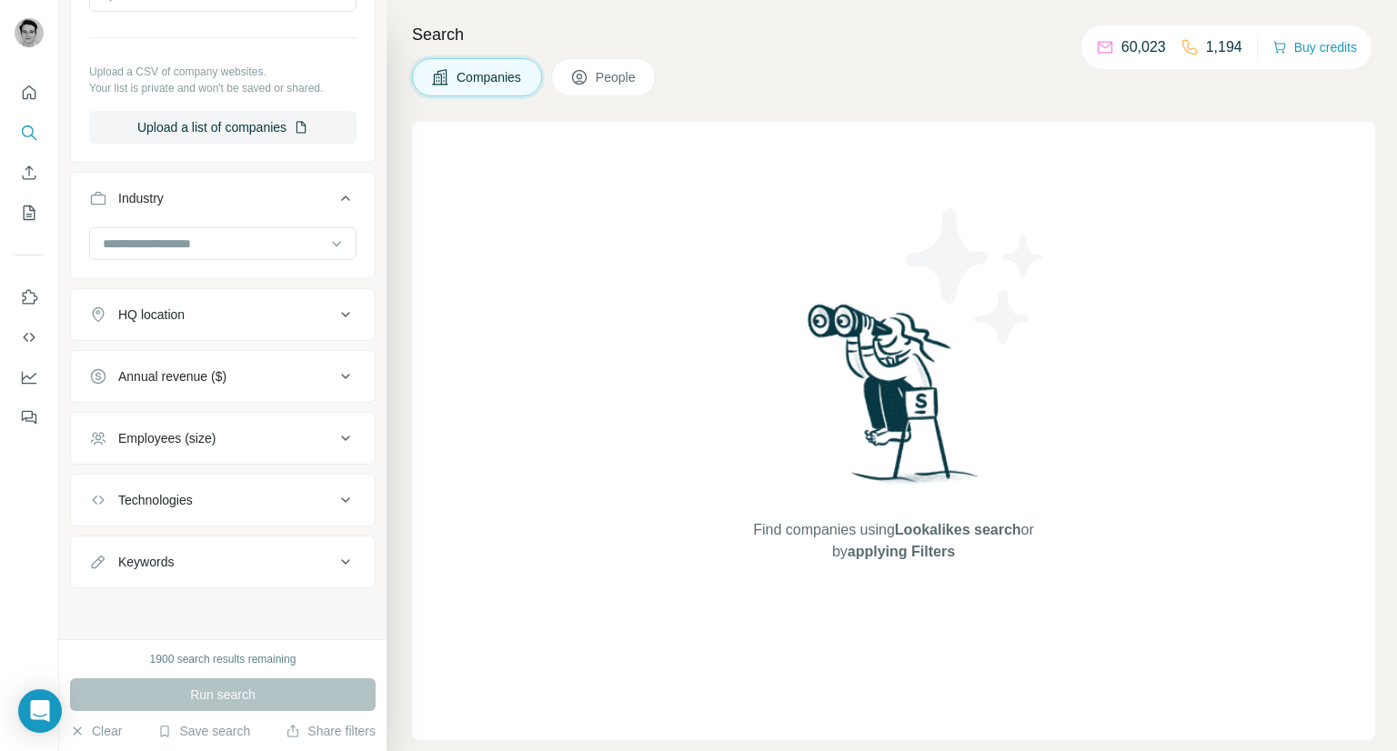
click at [243, 186] on button "Industry" at bounding box center [223, 201] width 304 height 51
